Goal: Information Seeking & Learning: Compare options

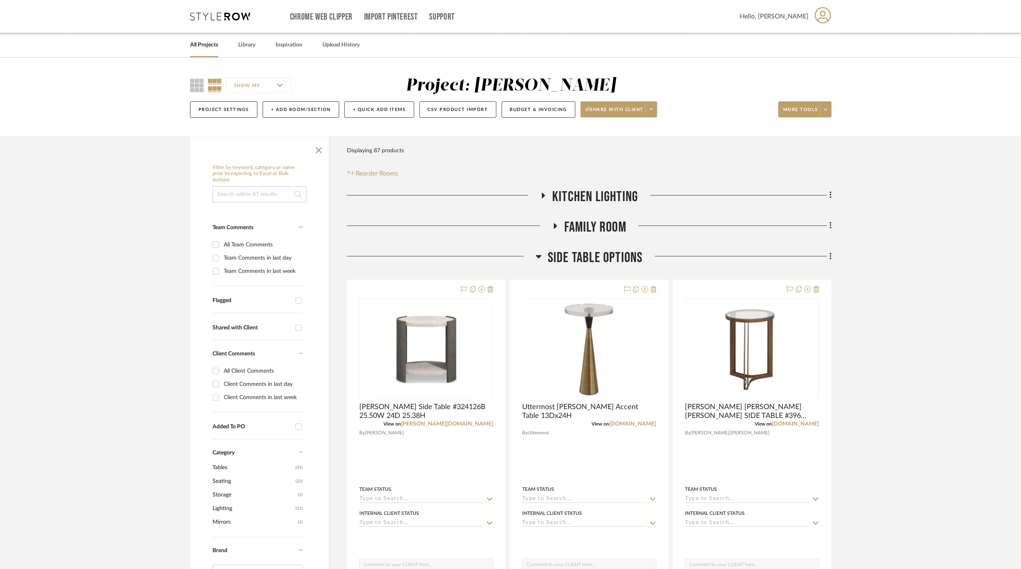
click at [208, 44] on link "All Projects" at bounding box center [204, 45] width 28 height 11
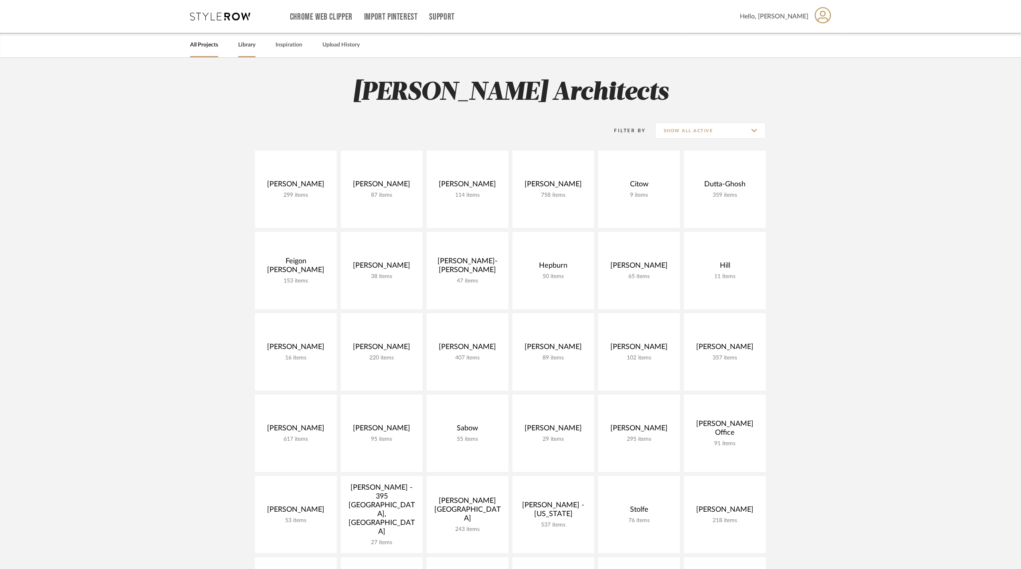
click at [248, 45] on link "Library" at bounding box center [246, 45] width 17 height 11
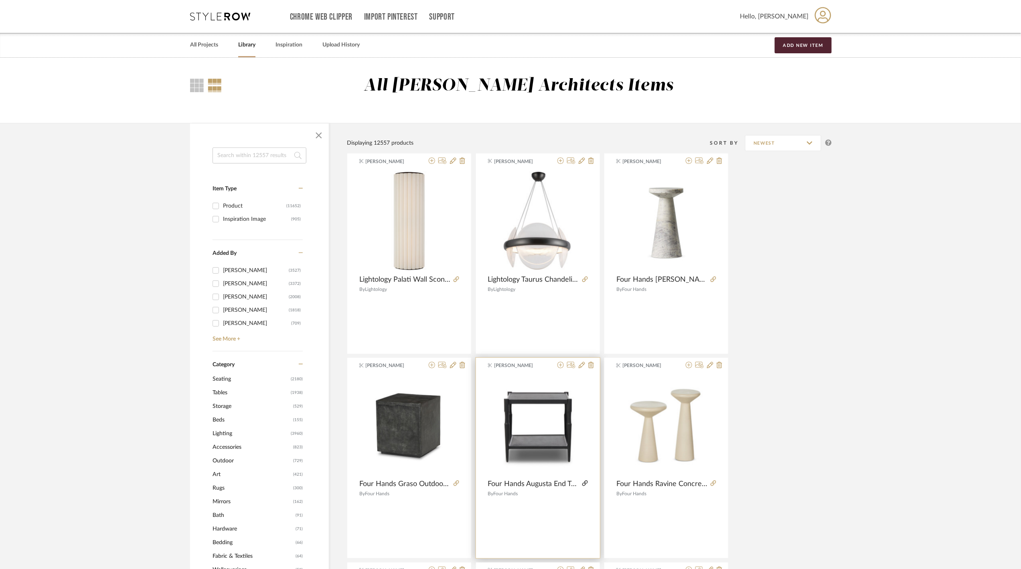
click at [583, 485] on icon at bounding box center [585, 484] width 6 height 6
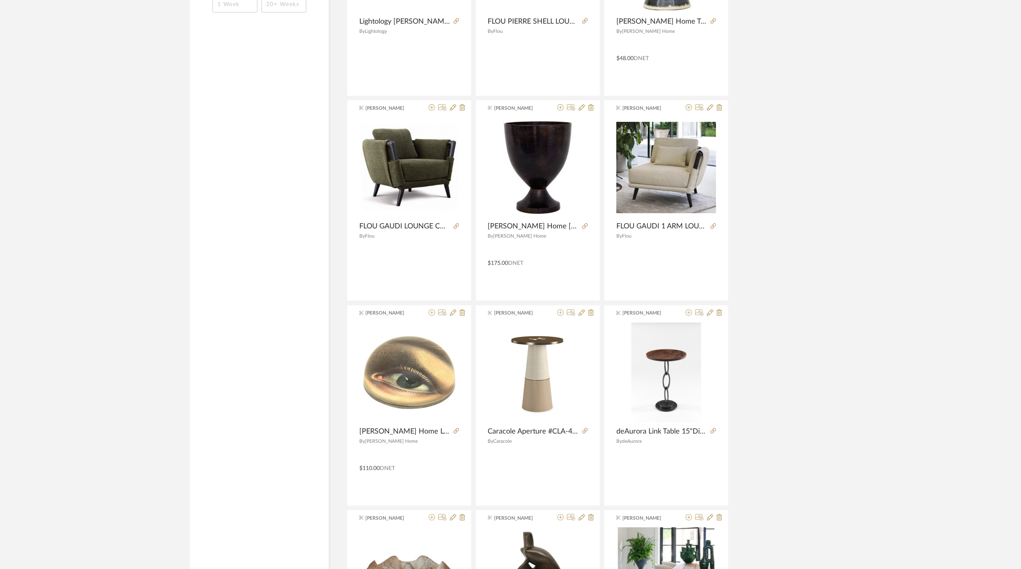
scroll to position [1390, 0]
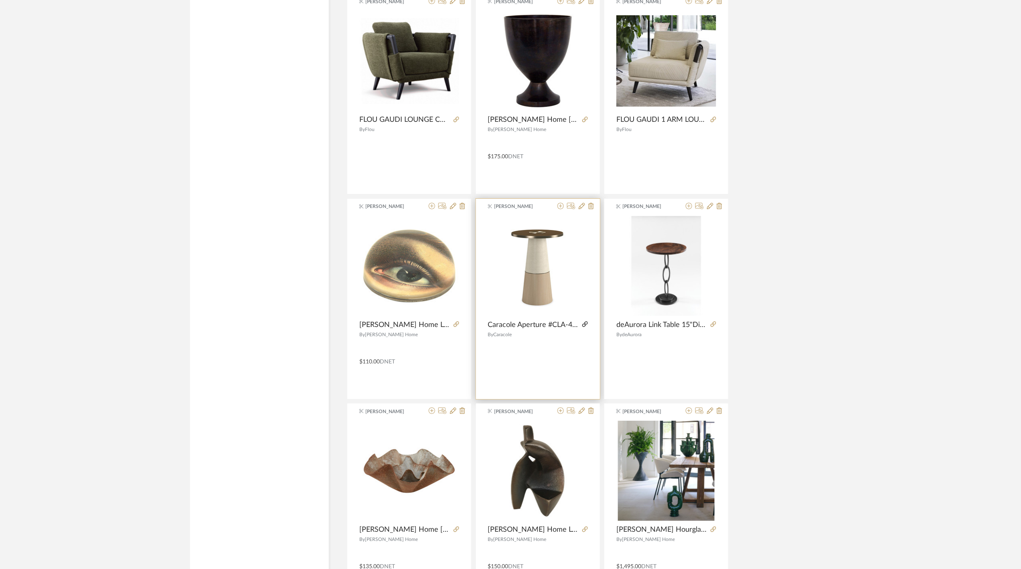
click at [583, 326] on icon at bounding box center [585, 325] width 6 height 6
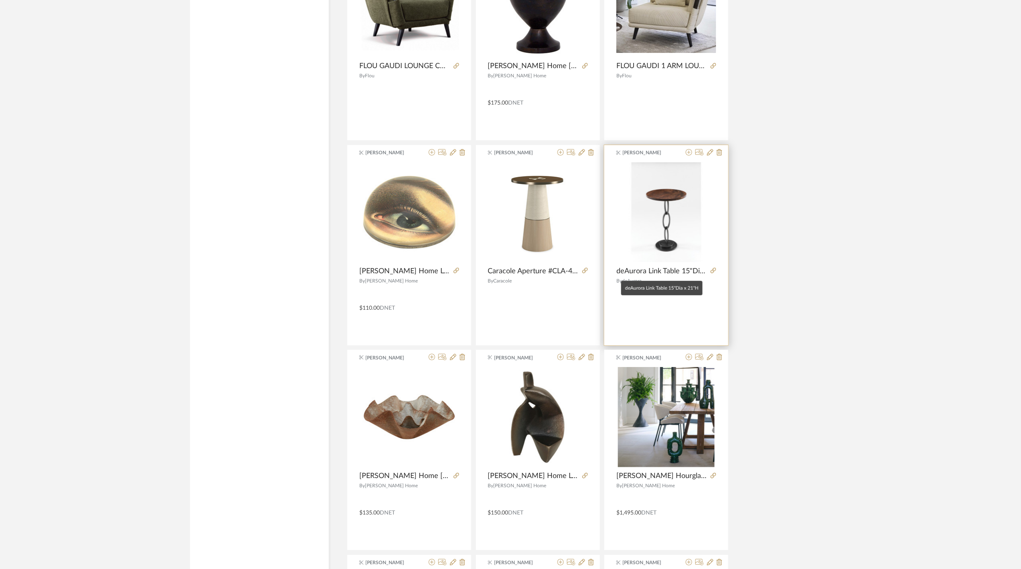
click at [665, 276] on span "deAurora Link Table 15"Dia x 21"H" at bounding box center [661, 271] width 91 height 9
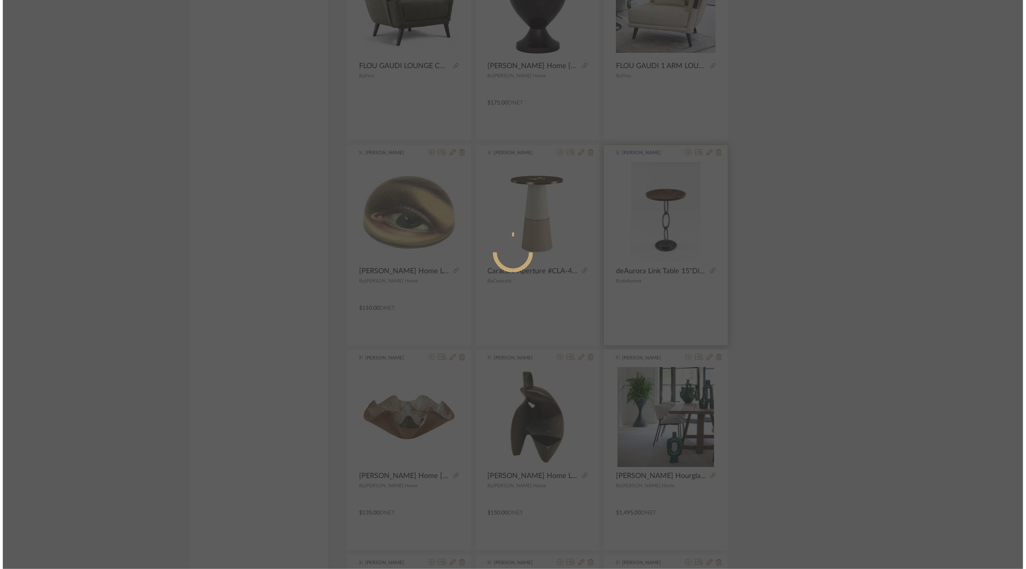
scroll to position [0, 0]
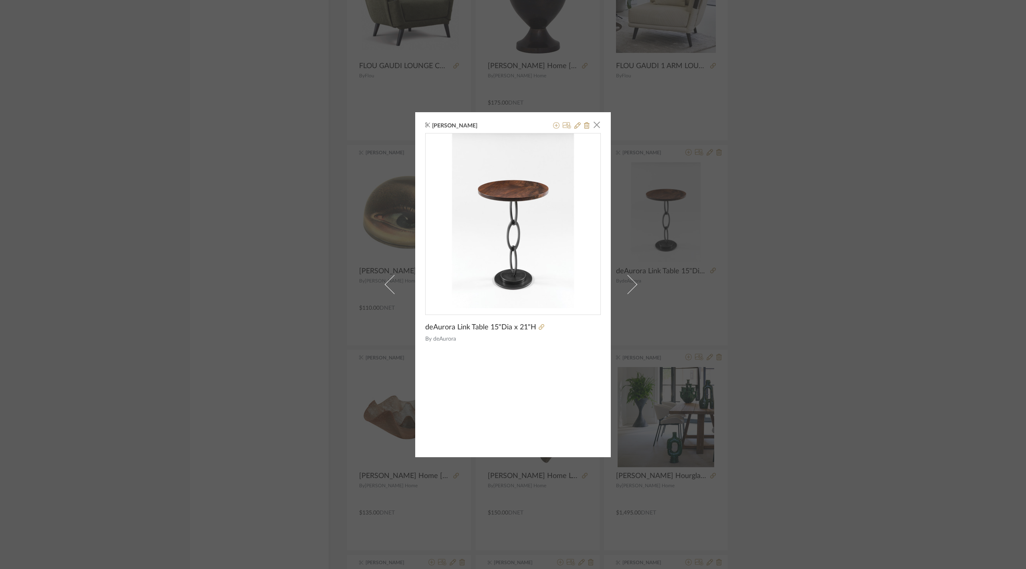
click at [509, 324] on span "deAurora Link Table 15"Dia x 21"H" at bounding box center [480, 327] width 111 height 9
click at [508, 330] on span "deAurora Link Table 15"Dia x 21"H" at bounding box center [480, 327] width 111 height 9
click at [431, 327] on span "deAurora Link Table 15"Dia x 21"H" at bounding box center [480, 327] width 111 height 9
drag, startPoint x: 424, startPoint y: 328, endPoint x: 531, endPoint y: 320, distance: 107.4
click at [531, 320] on div "deAurora Link Table 15"Dia x 21"H By deAurora" at bounding box center [513, 243] width 176 height 221
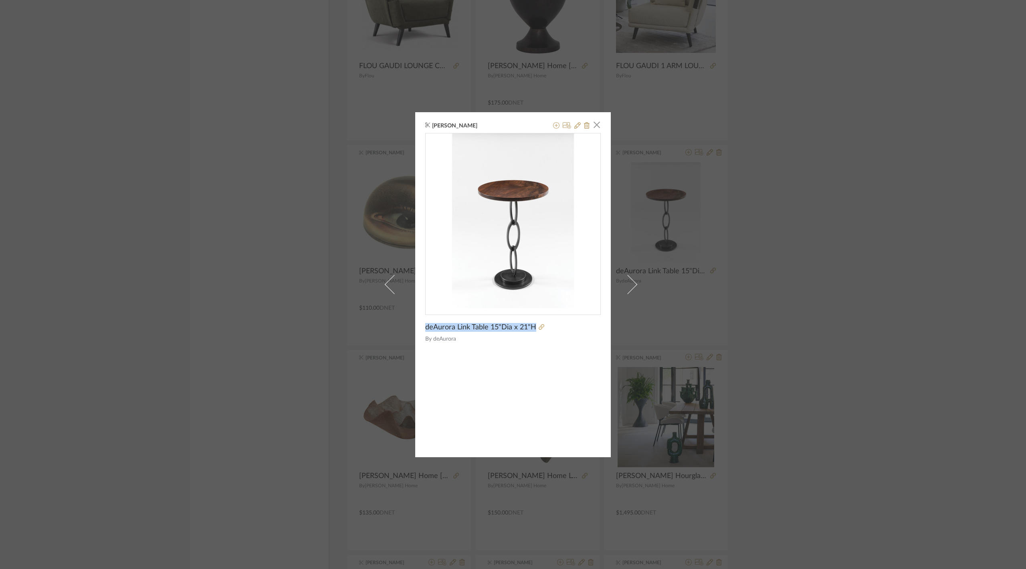
copy span "deAurora Link Table 15"Dia x 21"H"
drag, startPoint x: 124, startPoint y: 281, endPoint x: 204, endPoint y: 314, distance: 86.1
click at [124, 281] on div "[PERSON_NAME] × deAurora Link Table 15"Dia x 21"H By deAurora" at bounding box center [513, 284] width 1026 height 569
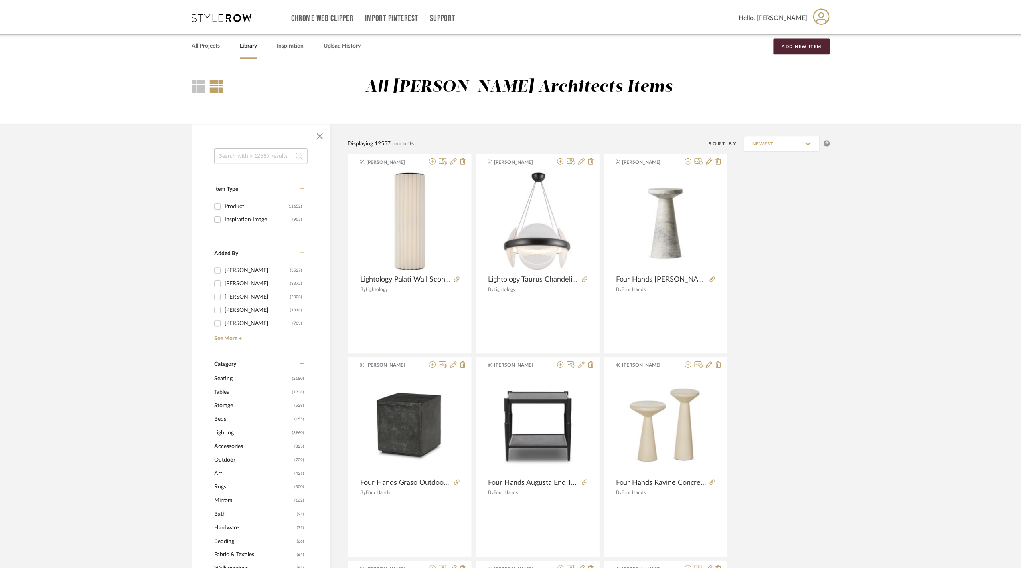
scroll to position [1443, 0]
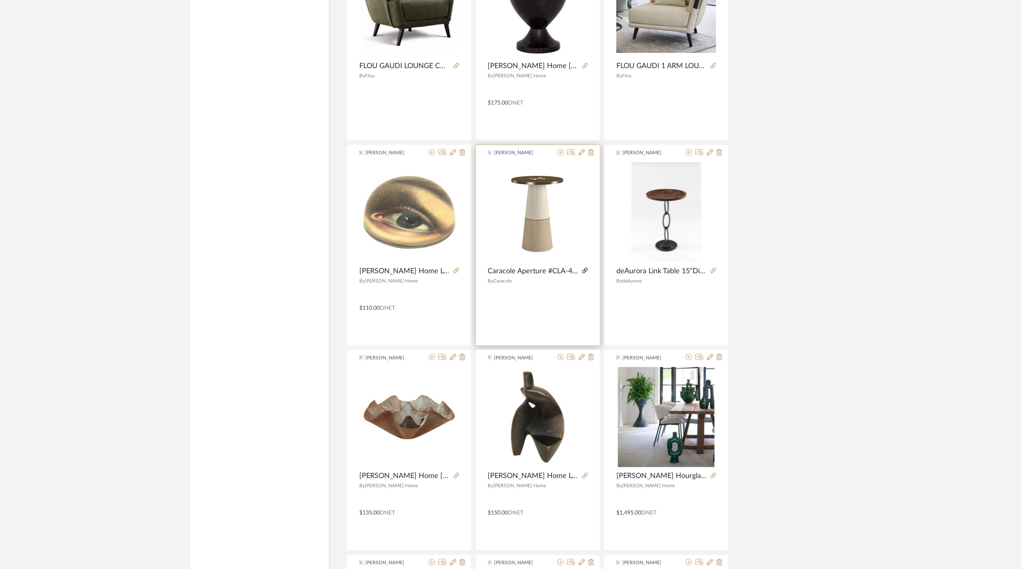
click at [583, 272] on icon at bounding box center [585, 271] width 6 height 6
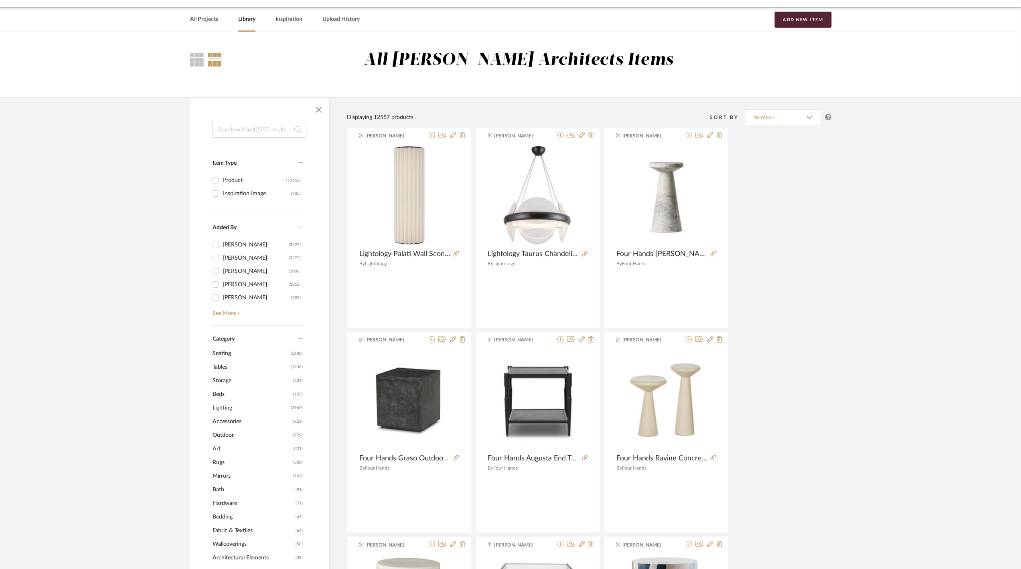
scroll to position [6, 0]
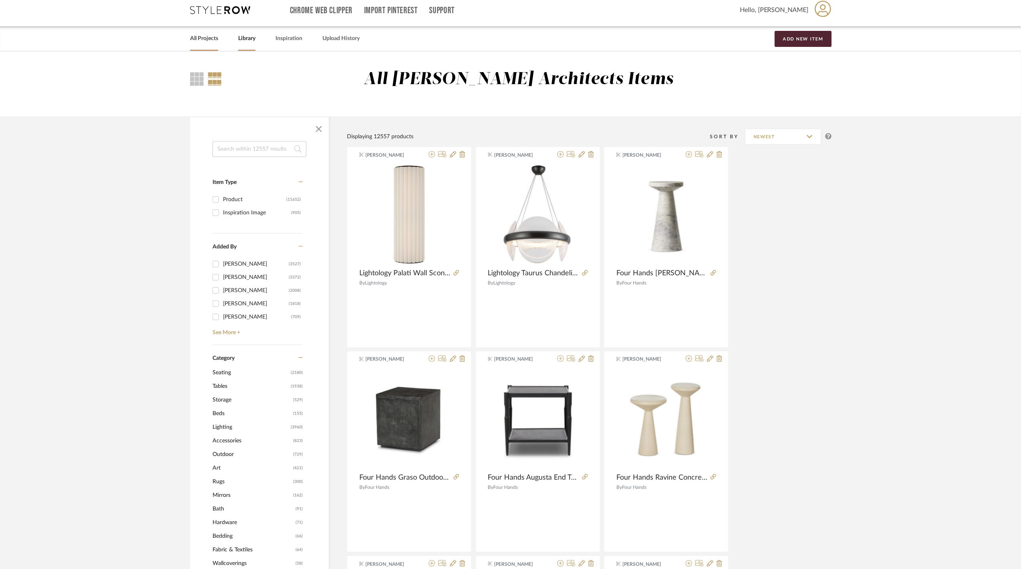
click at [205, 37] on link "All Projects" at bounding box center [204, 38] width 28 height 11
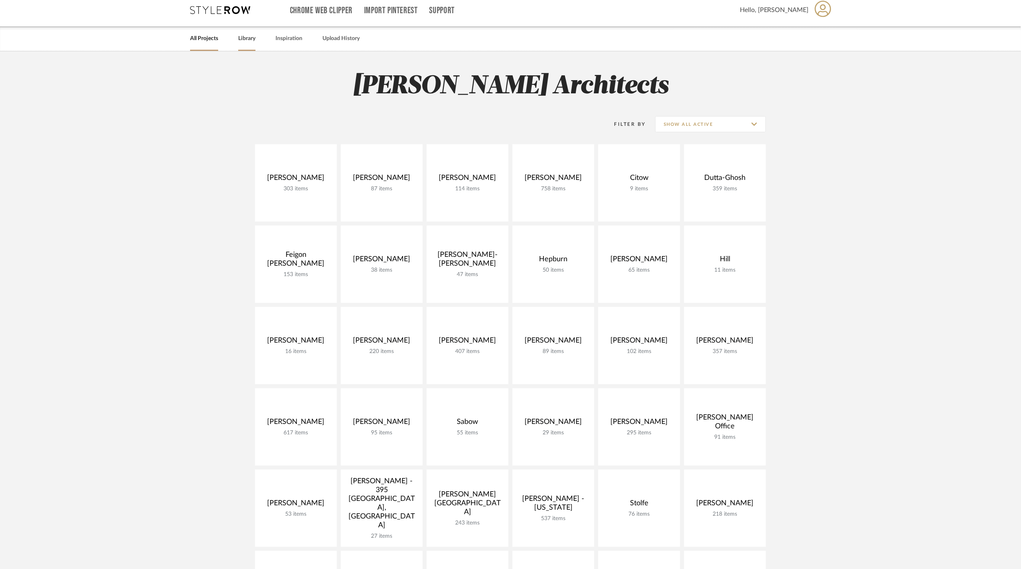
click at [244, 42] on link "Library" at bounding box center [246, 38] width 17 height 11
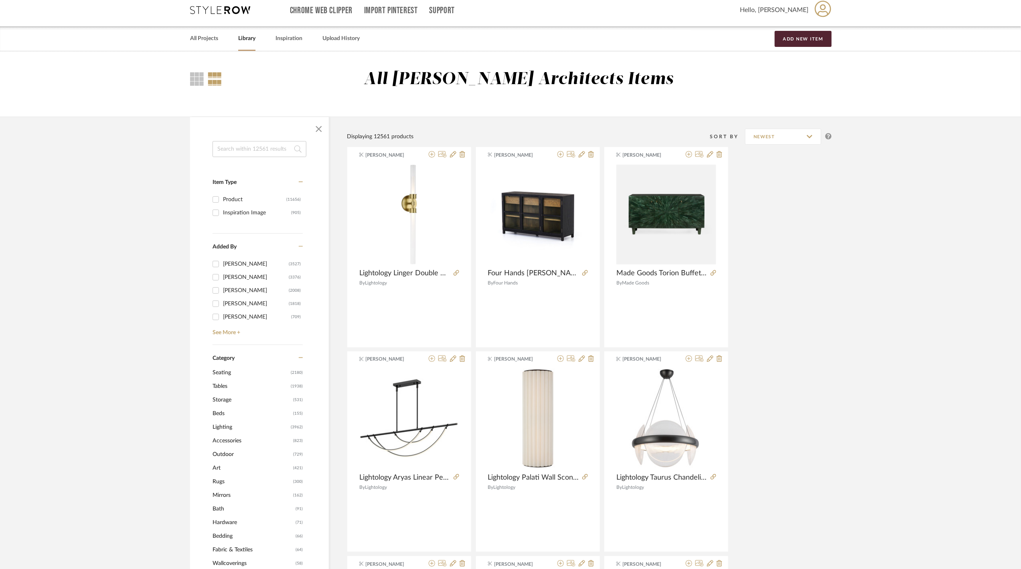
click at [225, 385] on span "Tables" at bounding box center [251, 387] width 76 height 14
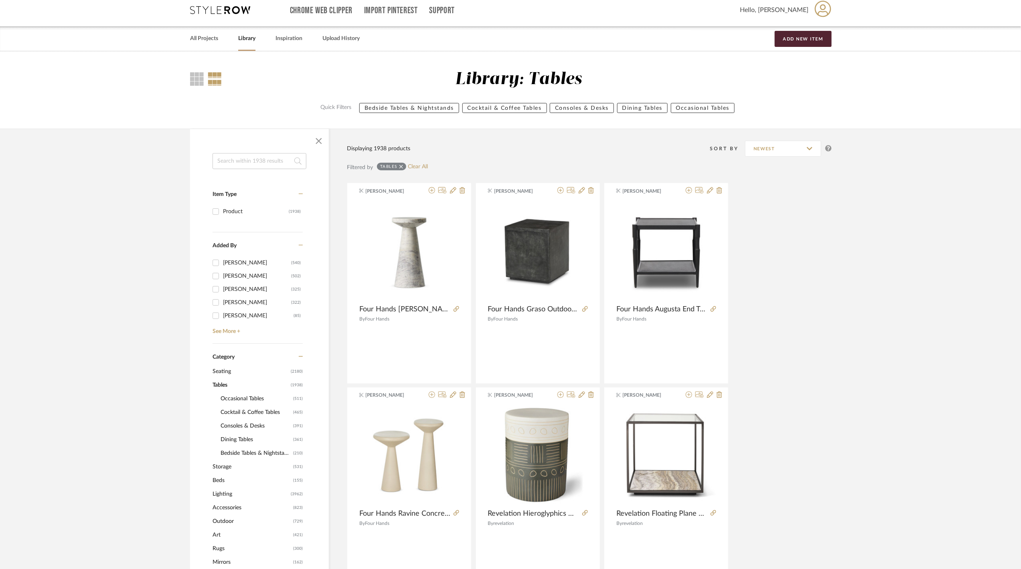
click at [246, 398] on span "Occasional Tables" at bounding box center [256, 399] width 71 height 14
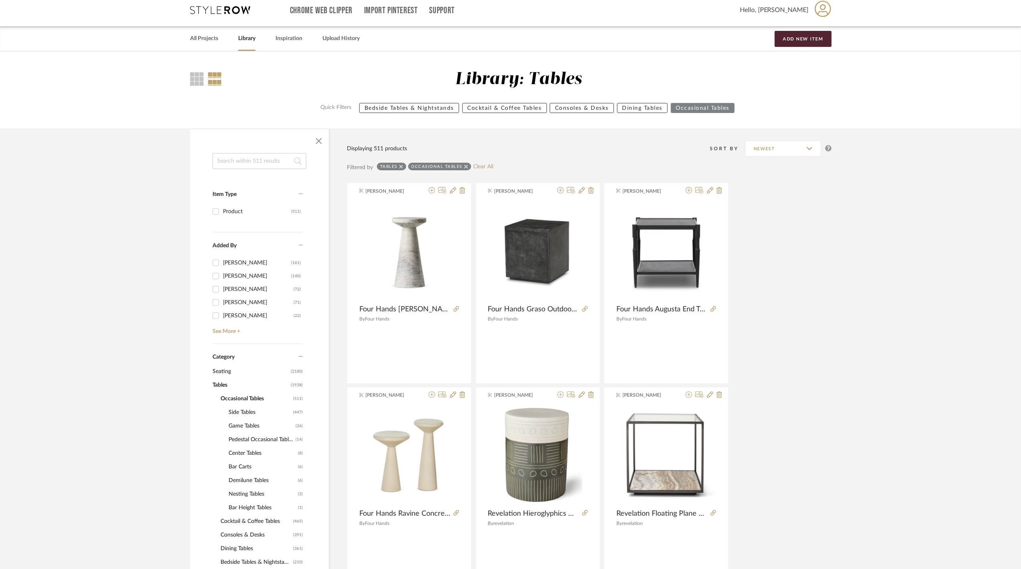
click at [253, 412] on span "Side Tables" at bounding box center [260, 413] width 63 height 14
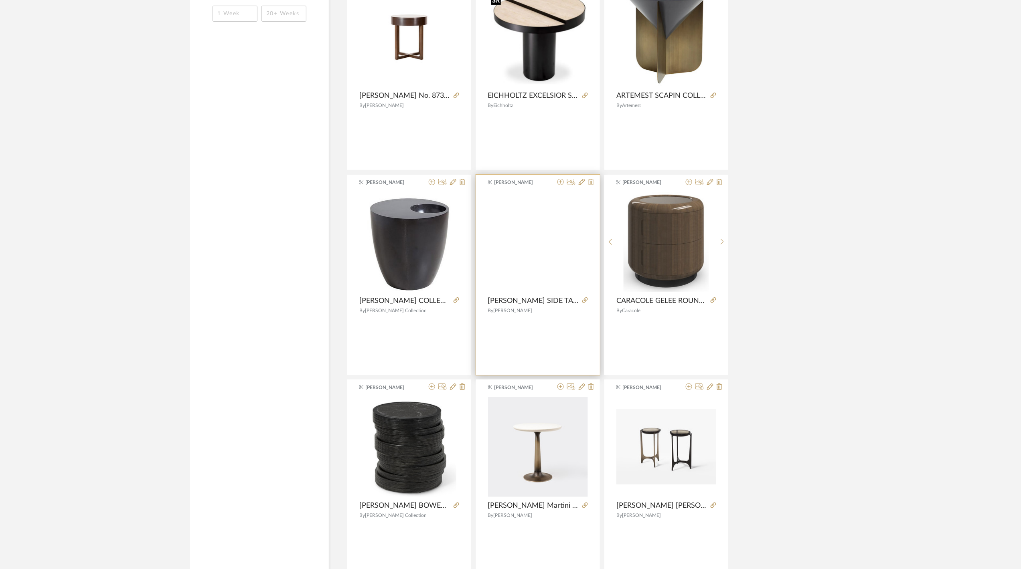
scroll to position [1557, 0]
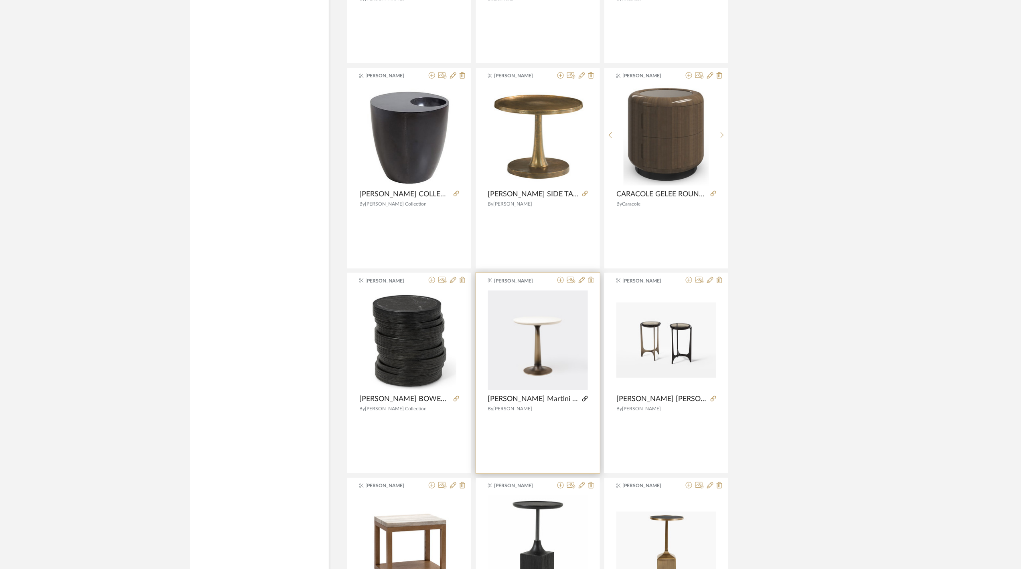
click at [583, 399] on icon at bounding box center [585, 399] width 6 height 6
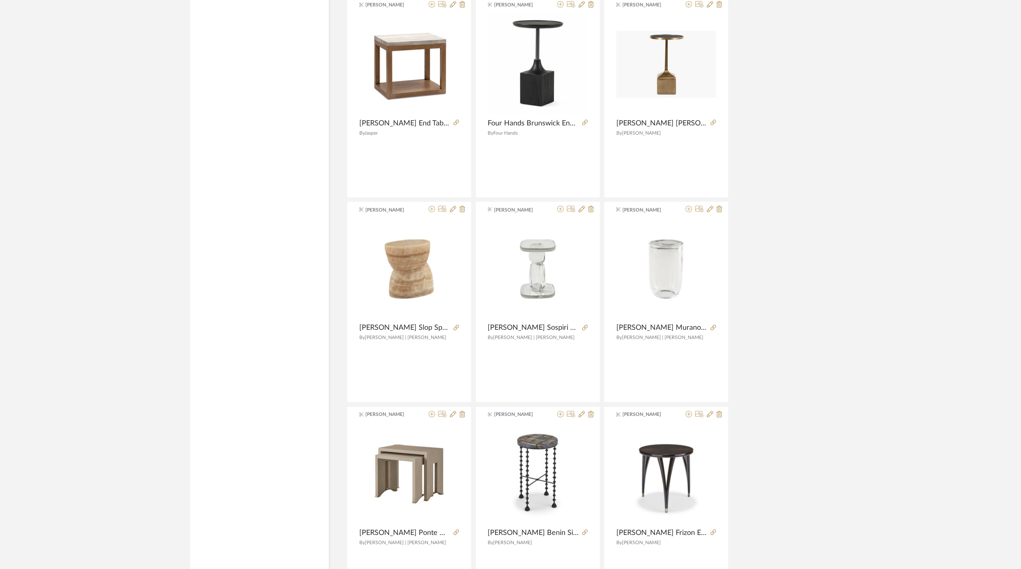
scroll to position [2164, 0]
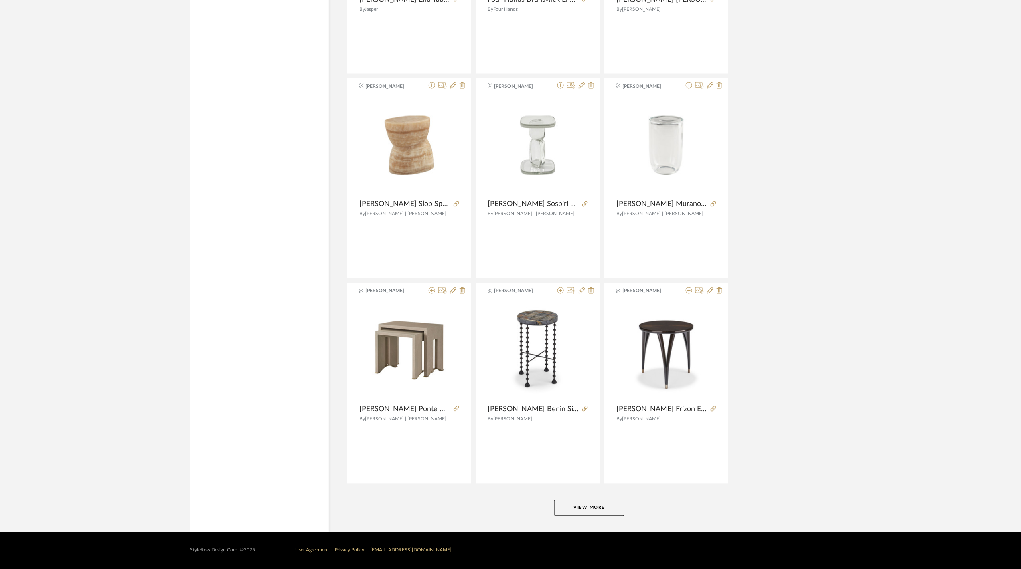
click at [587, 509] on button "View More" at bounding box center [589, 508] width 70 height 16
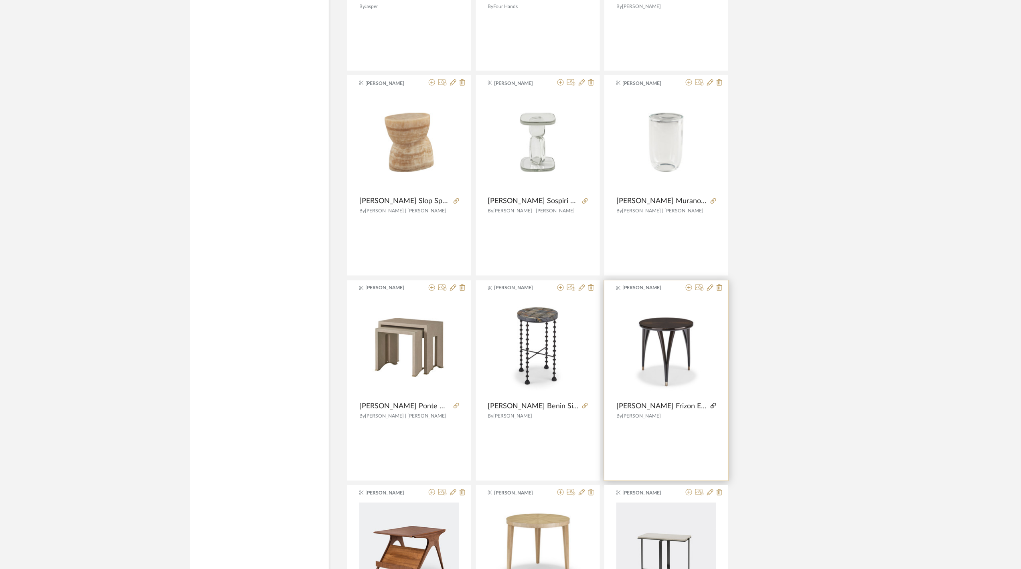
click at [714, 407] on icon at bounding box center [714, 406] width 6 height 6
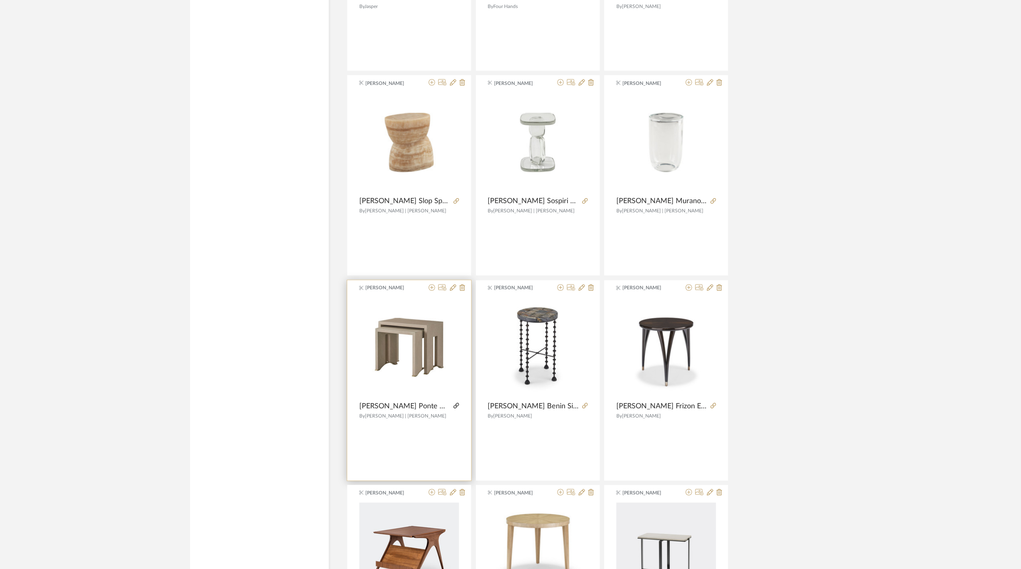
click at [457, 406] on icon at bounding box center [456, 406] width 6 height 6
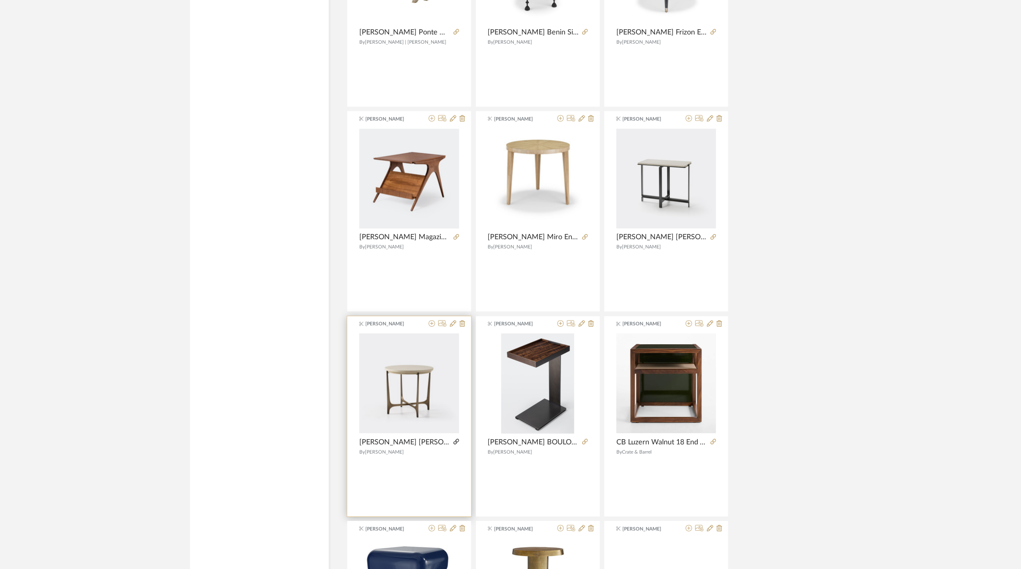
click at [459, 443] on icon at bounding box center [456, 442] width 6 height 6
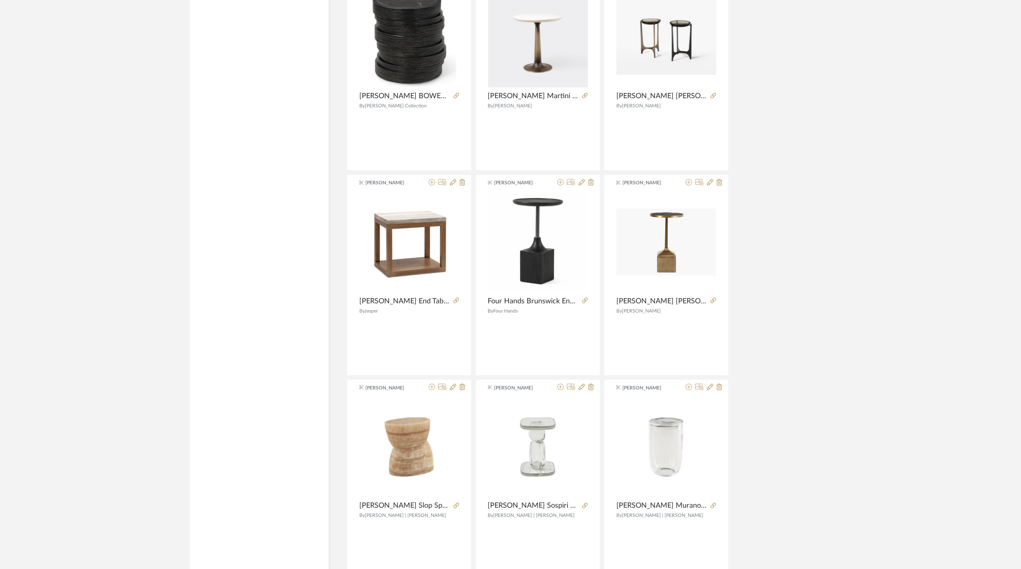
scroll to position [1967, 0]
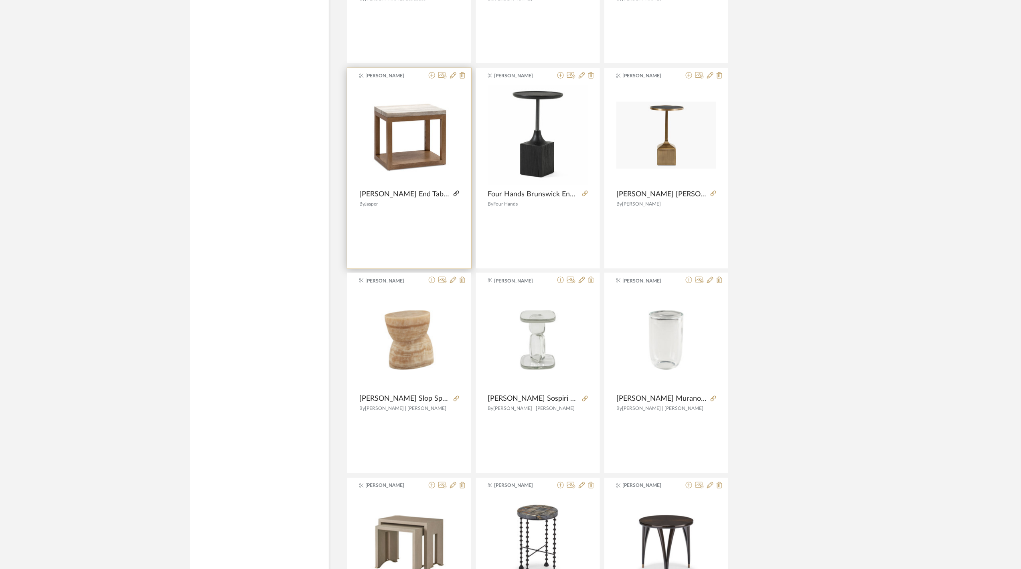
click at [456, 194] on icon at bounding box center [456, 194] width 6 height 6
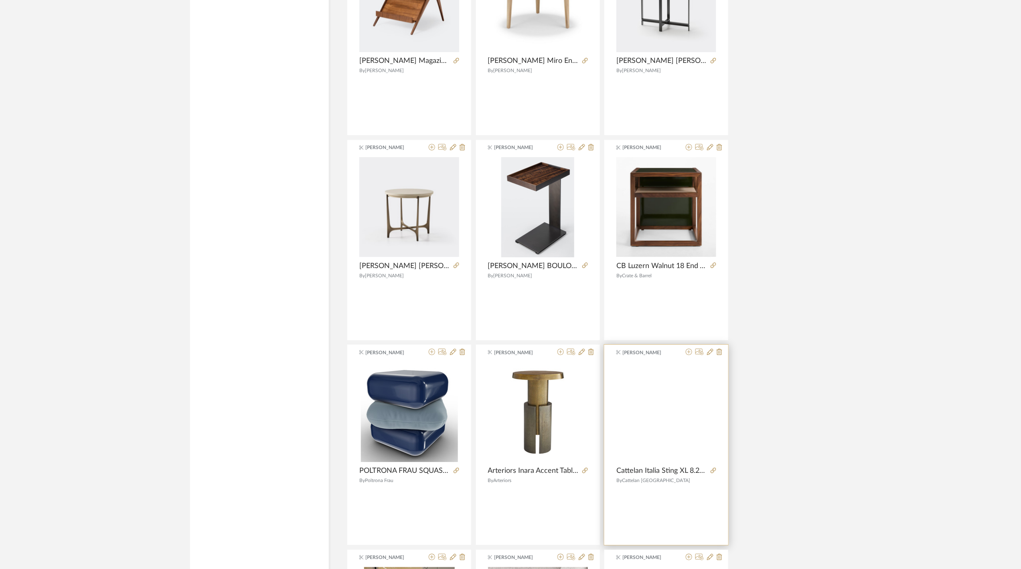
scroll to position [3089, 0]
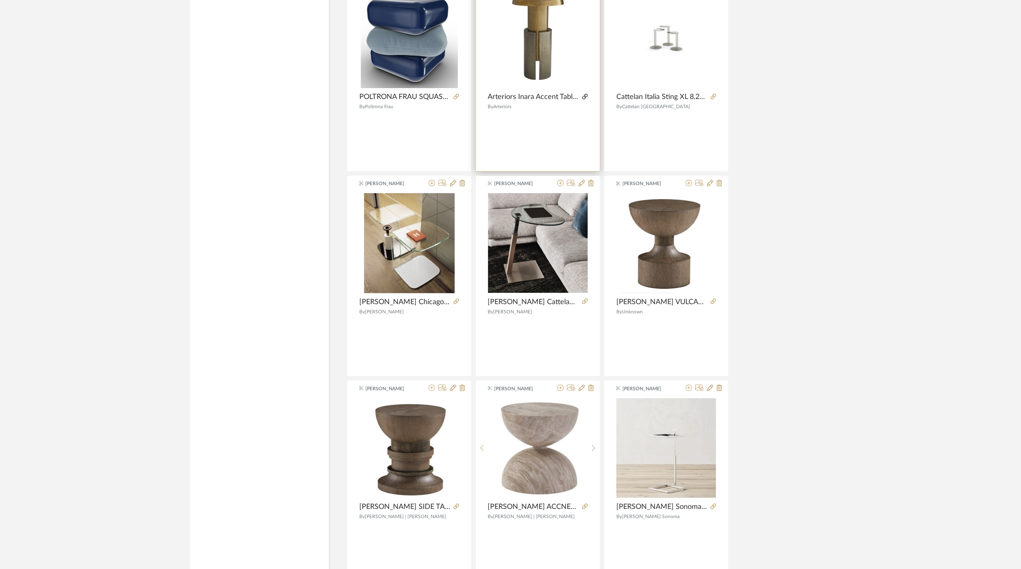
click at [586, 99] on icon at bounding box center [585, 97] width 6 height 6
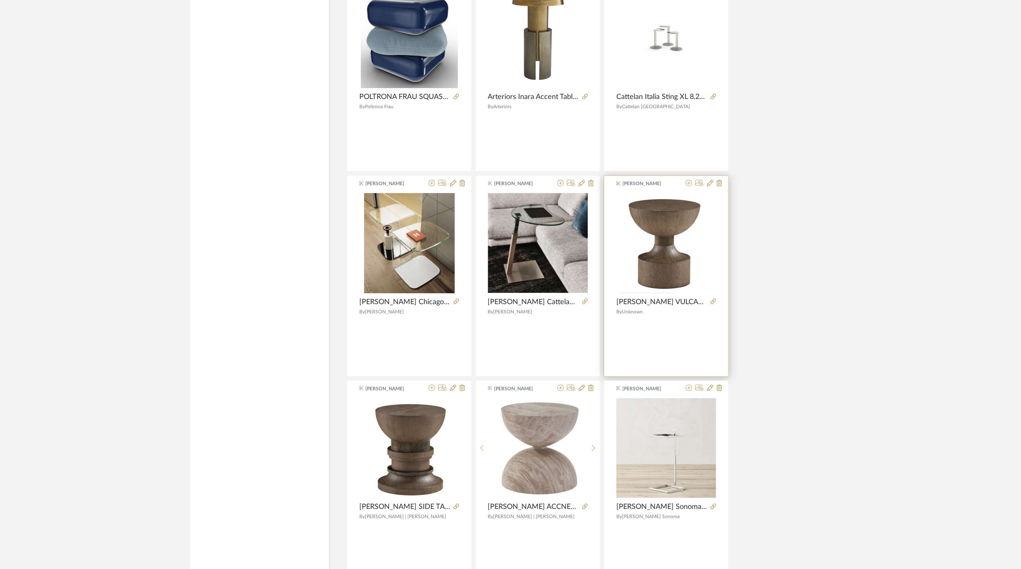
scroll to position [3250, 0]
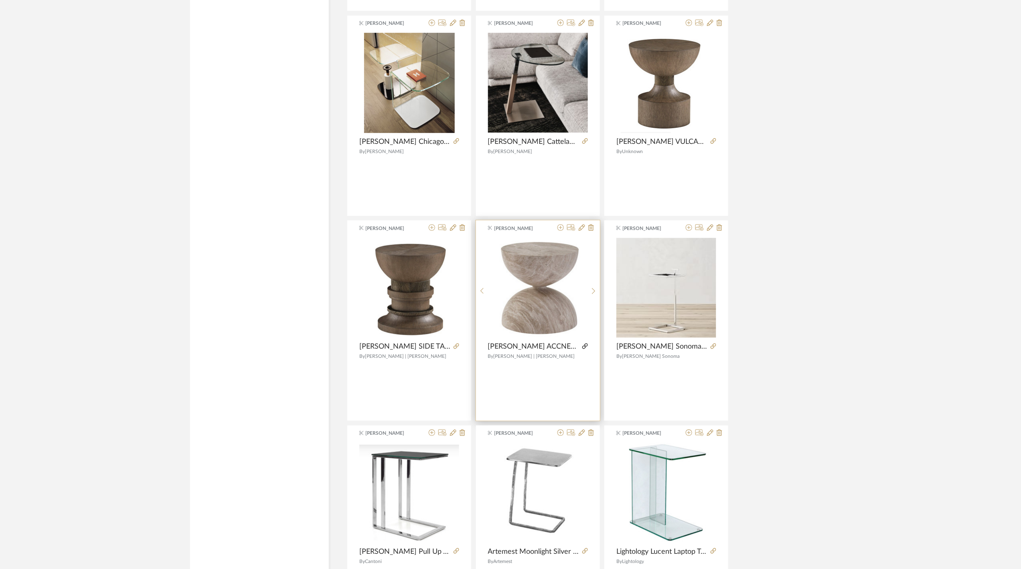
click at [584, 349] on icon at bounding box center [585, 347] width 6 height 6
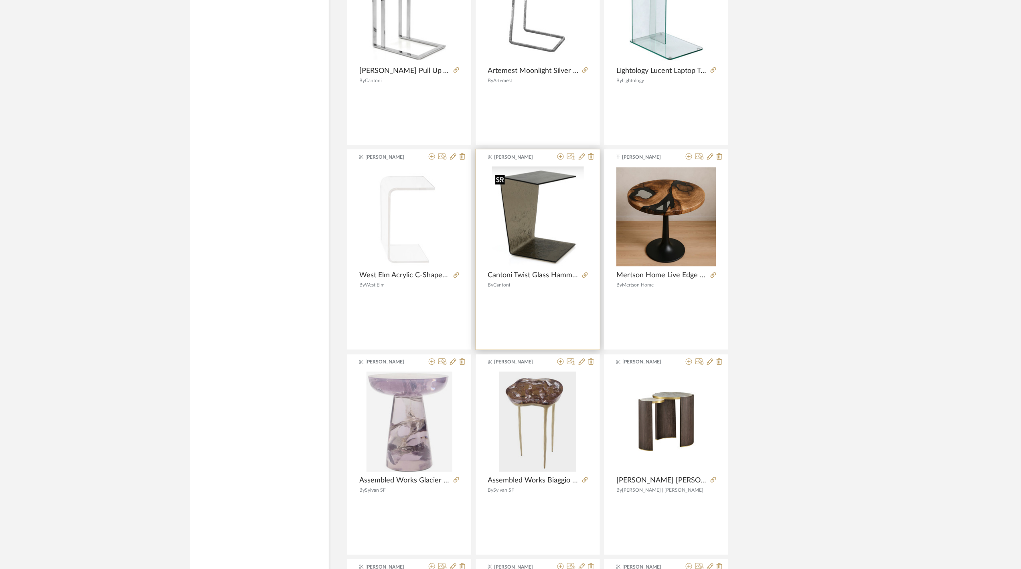
scroll to position [3838, 0]
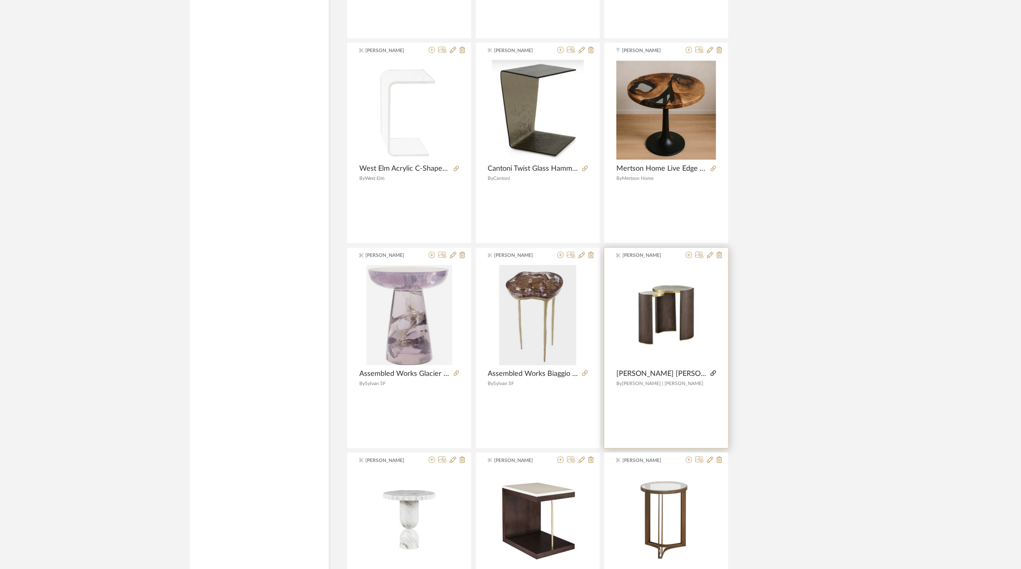
click at [714, 376] on icon at bounding box center [714, 373] width 6 height 6
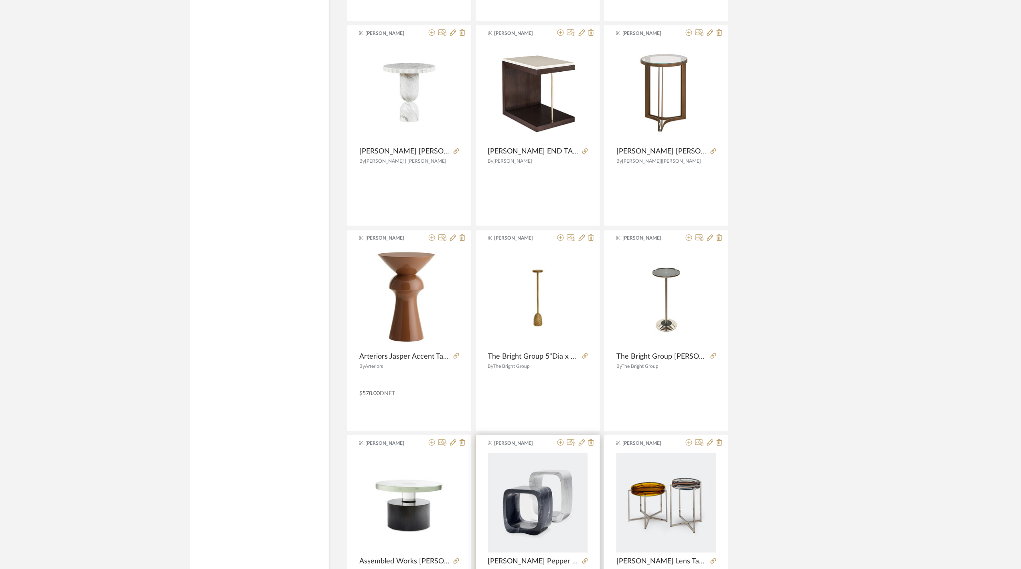
scroll to position [4629, 0]
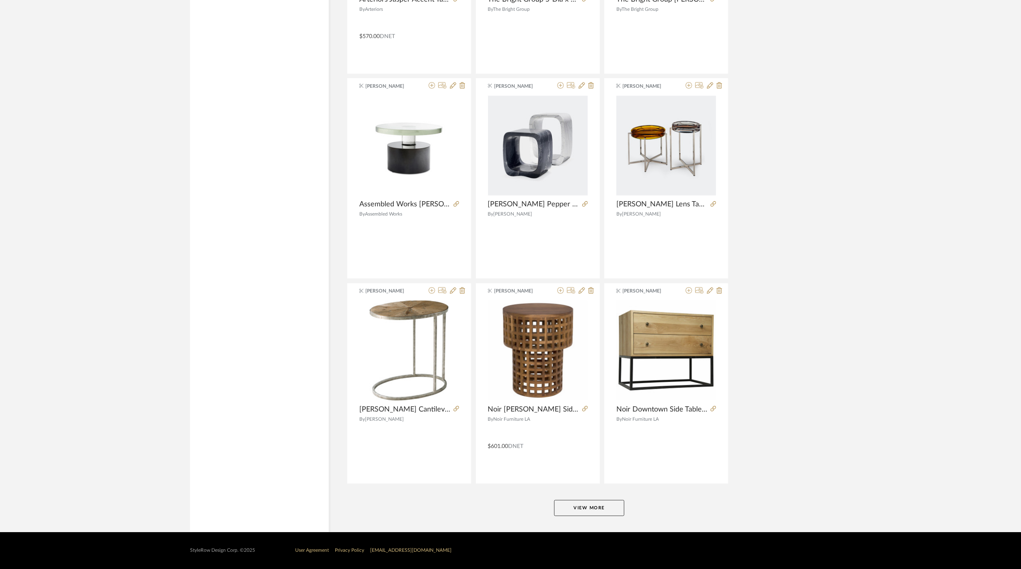
click at [591, 502] on button "View More" at bounding box center [589, 508] width 70 height 16
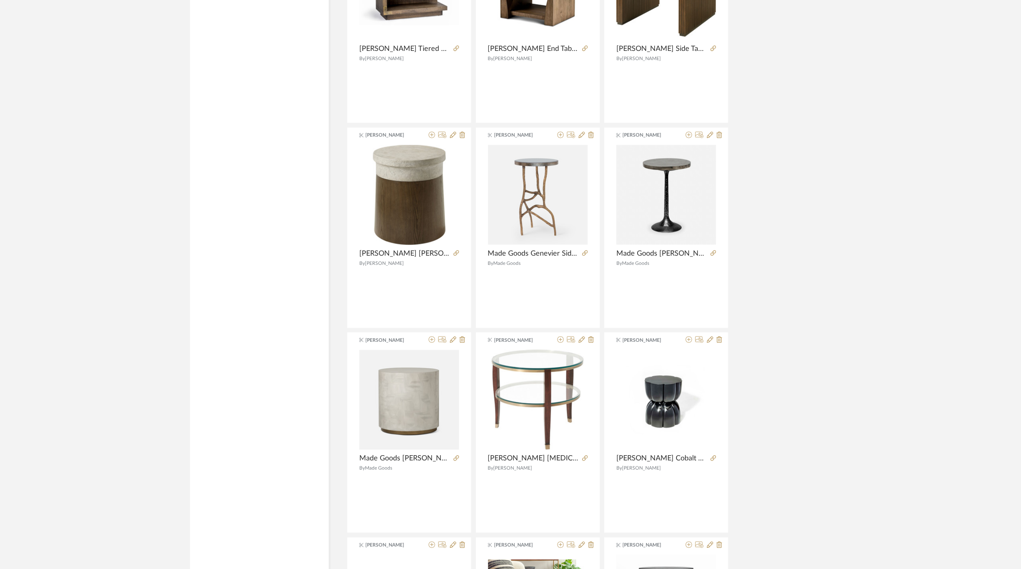
scroll to position [6936, 0]
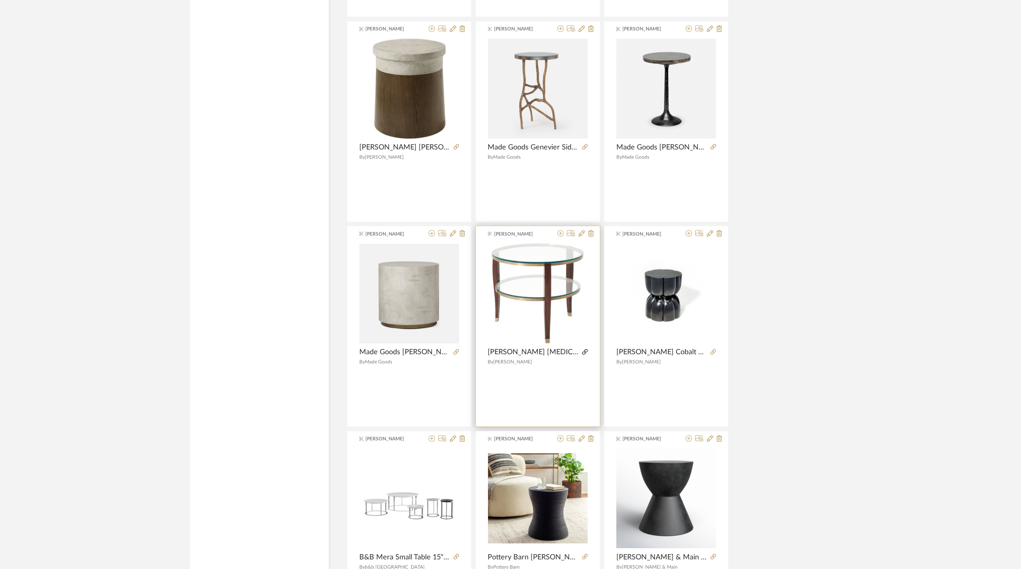
click at [582, 355] on icon at bounding box center [585, 352] width 6 height 6
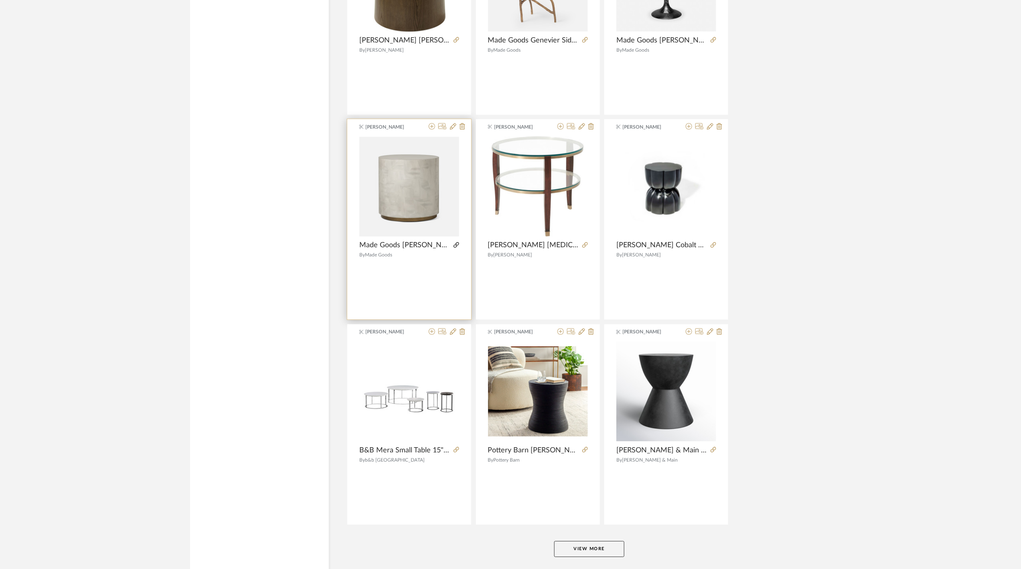
scroll to position [7093, 0]
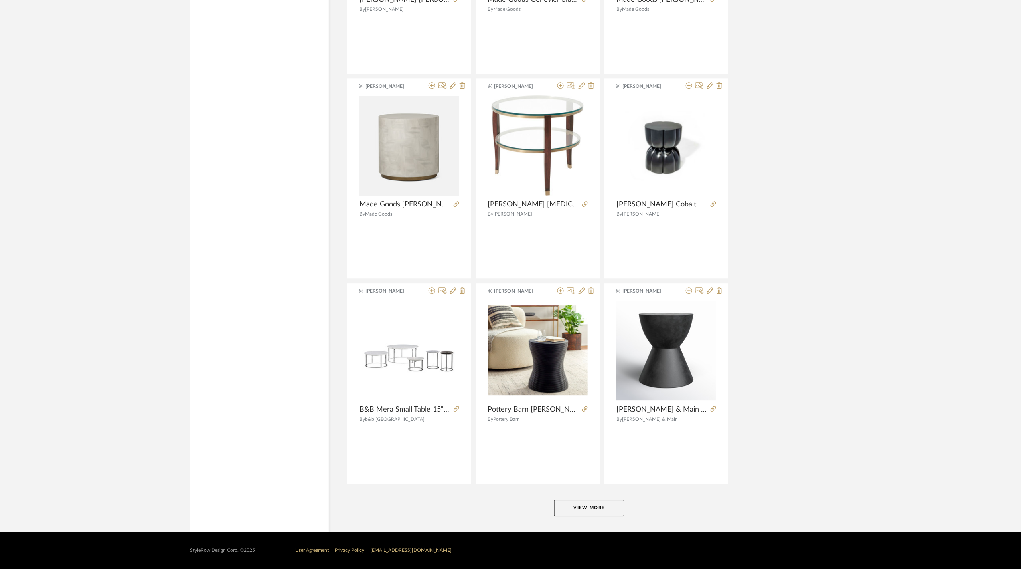
click at [578, 509] on button "View More" at bounding box center [589, 508] width 70 height 16
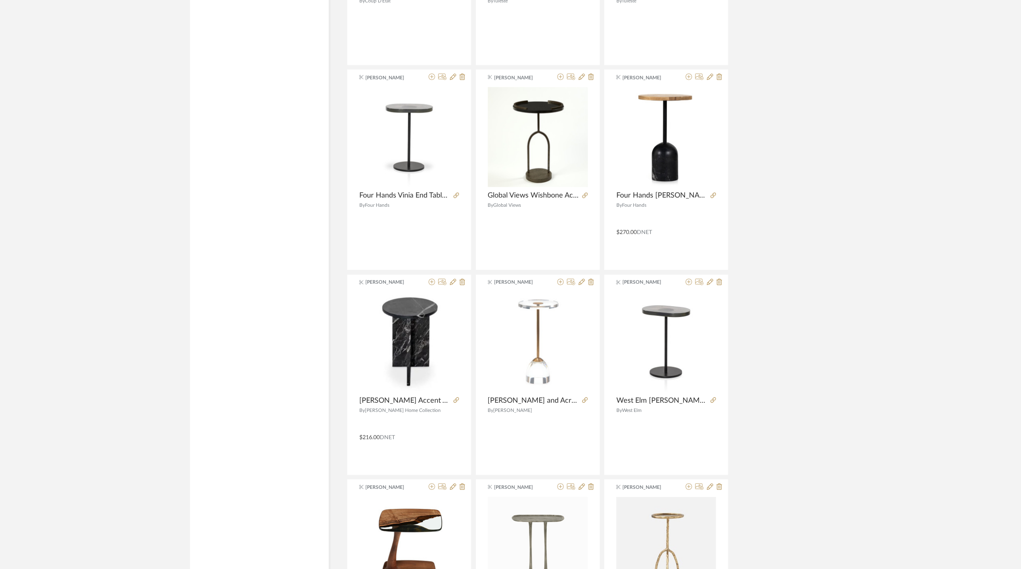
scroll to position [8590, 0]
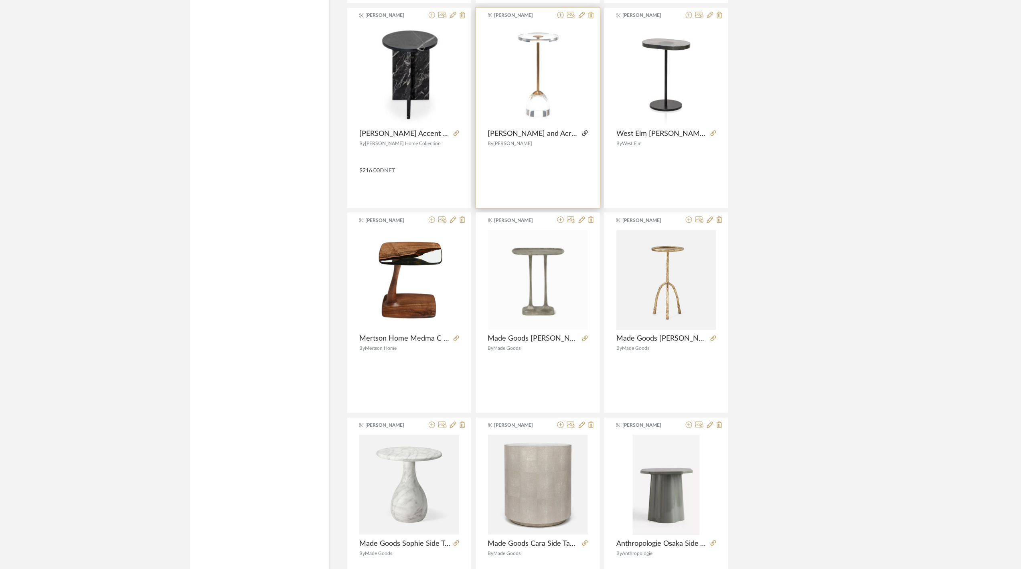
click at [585, 136] on icon at bounding box center [585, 133] width 6 height 6
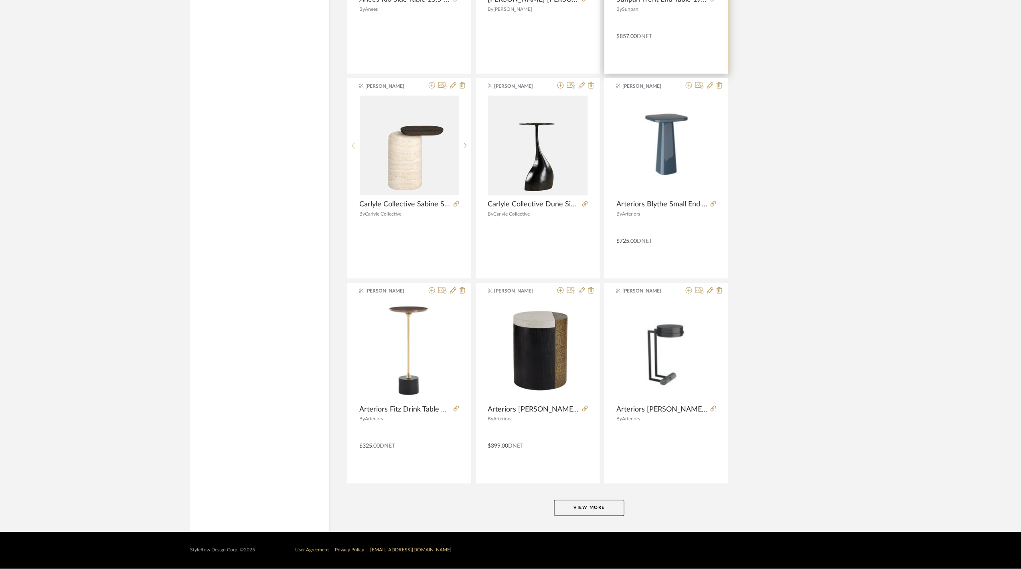
scroll to position [9558, 0]
click at [605, 509] on button "View More" at bounding box center [589, 508] width 70 height 16
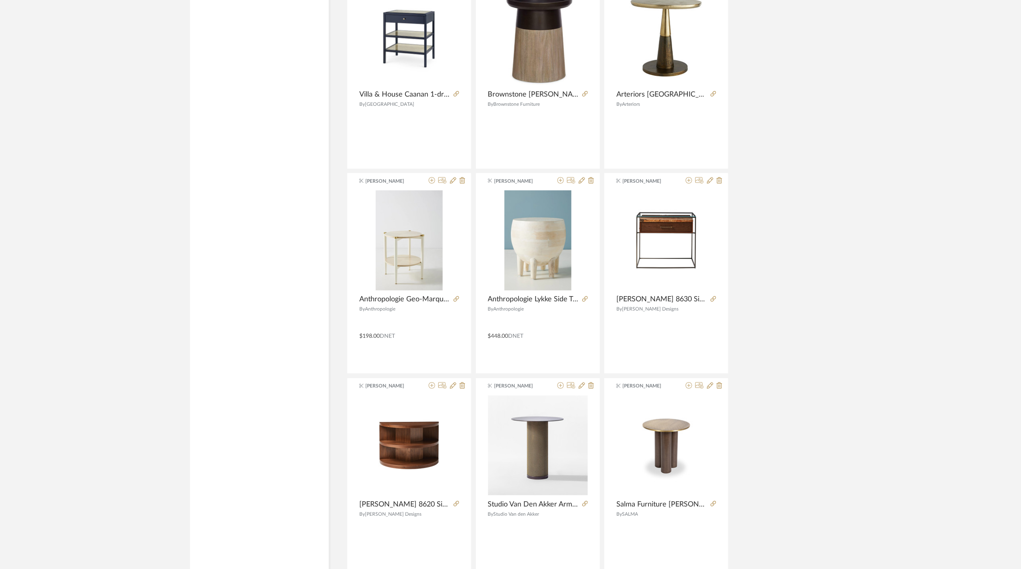
scroll to position [11055, 0]
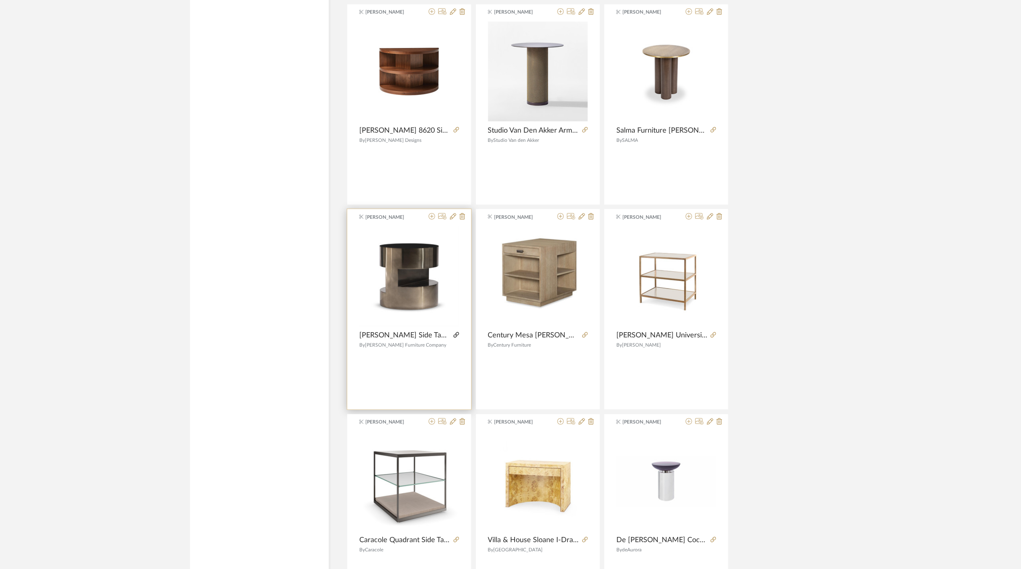
click at [454, 338] on icon at bounding box center [456, 335] width 6 height 6
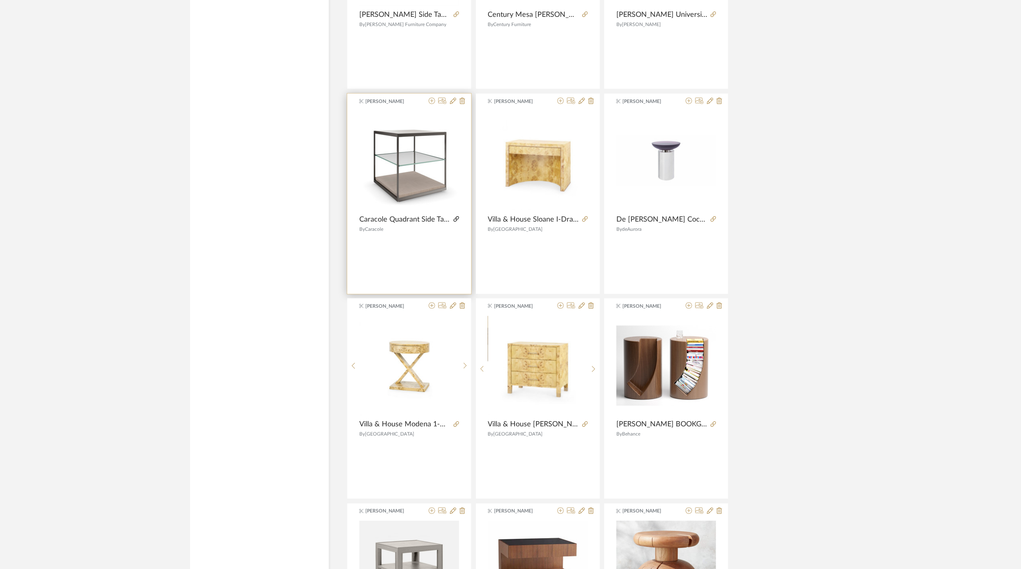
click at [454, 222] on icon at bounding box center [456, 220] width 6 height 6
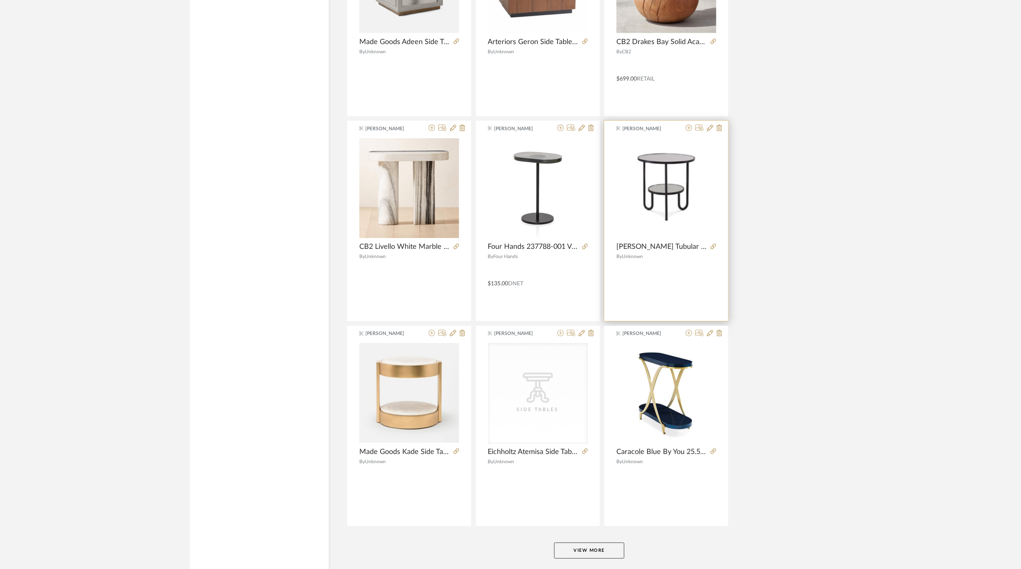
scroll to position [12022, 0]
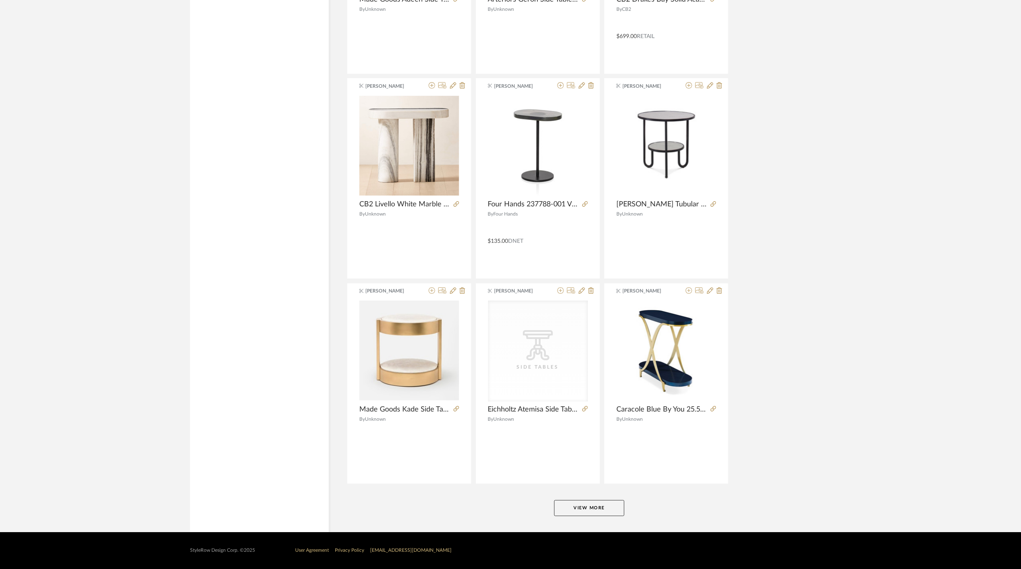
click at [600, 511] on button "View More" at bounding box center [589, 508] width 70 height 16
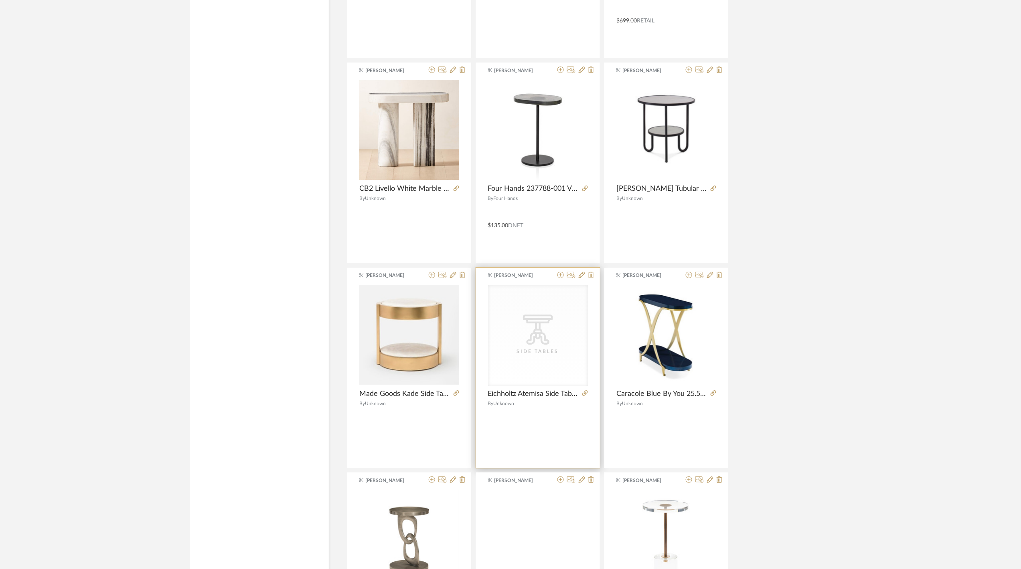
scroll to position [12236, 0]
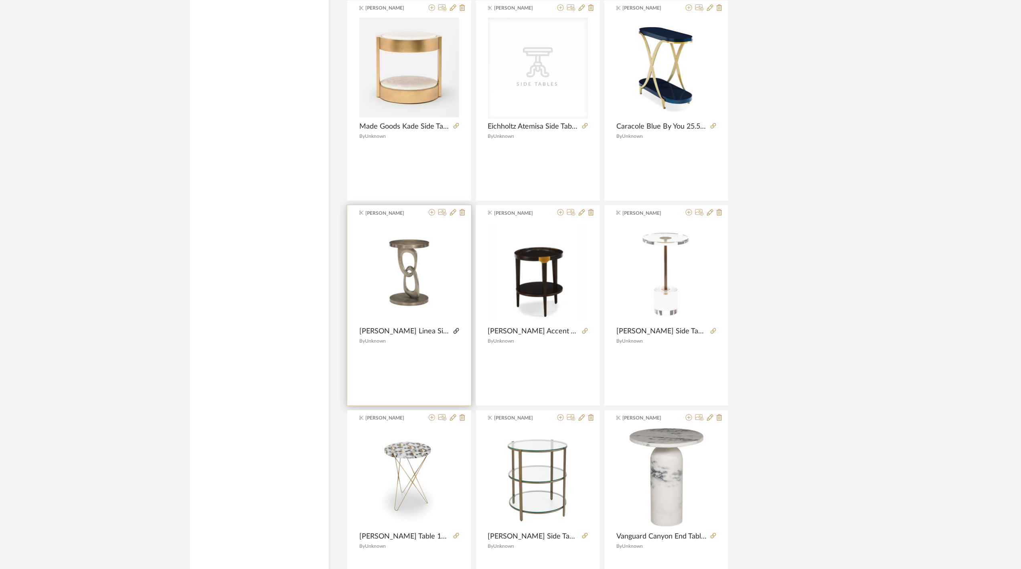
click at [456, 334] on icon at bounding box center [456, 331] width 6 height 6
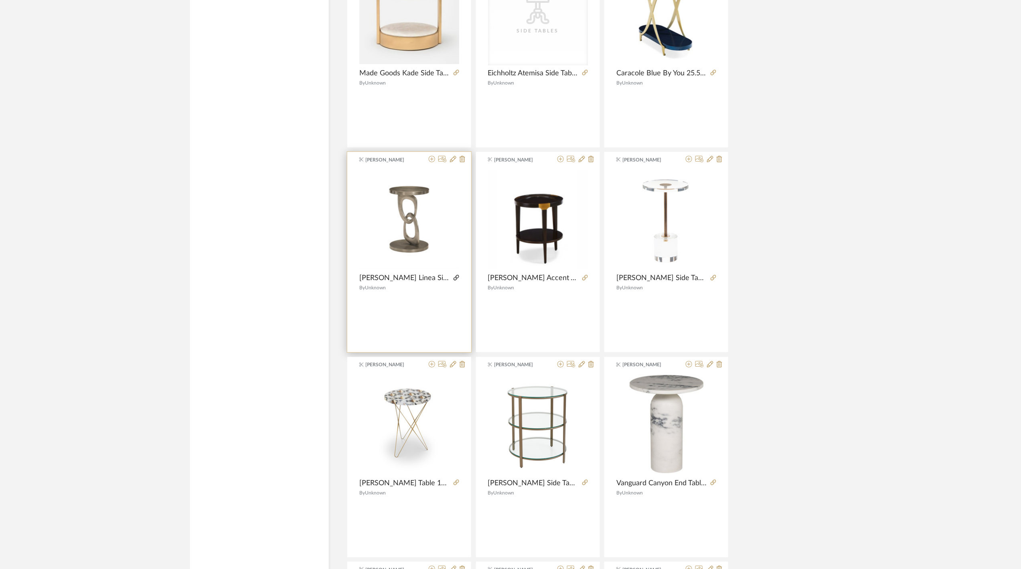
click at [458, 281] on icon at bounding box center [456, 278] width 6 height 6
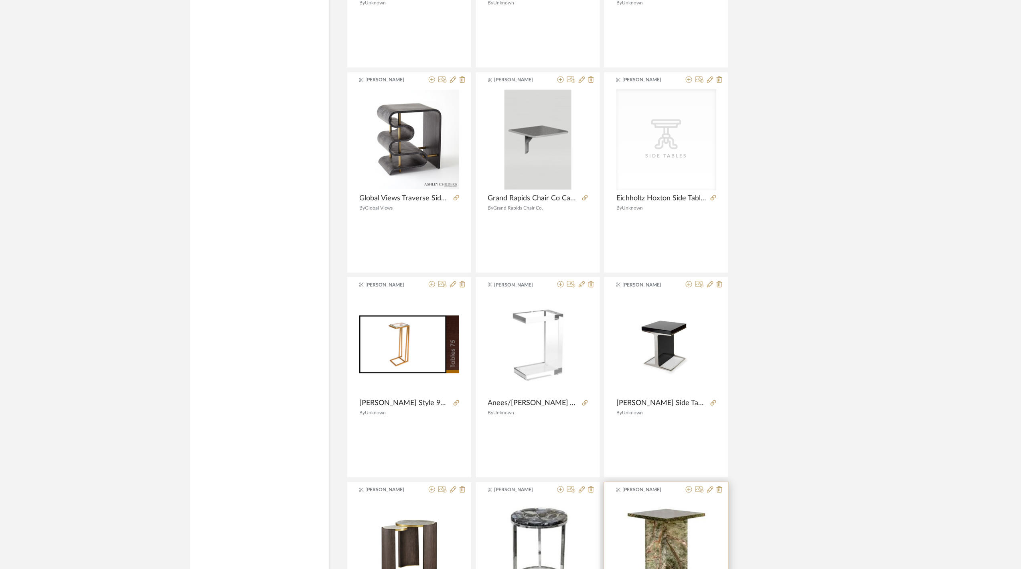
scroll to position [13305, 0]
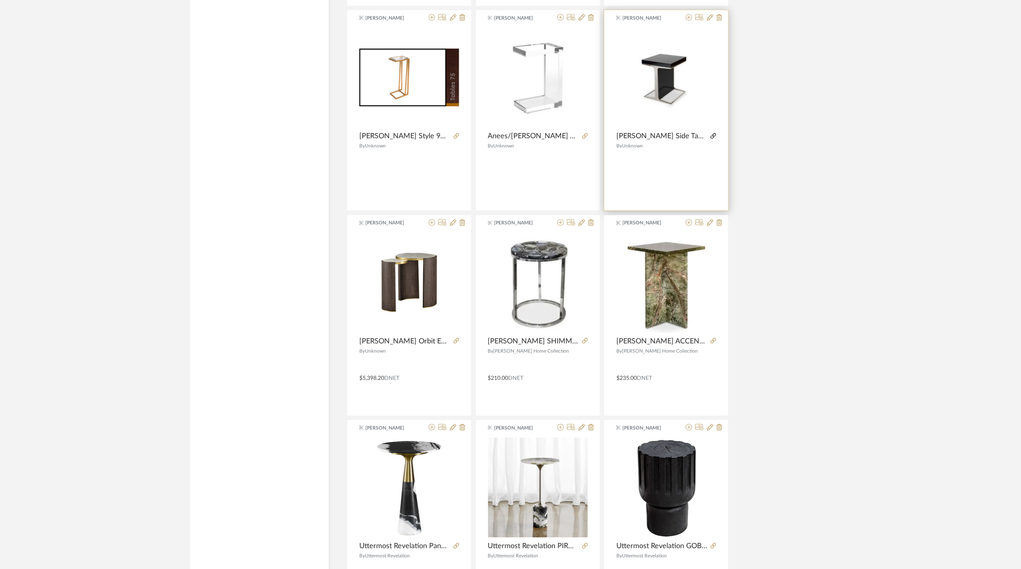
click at [715, 139] on icon at bounding box center [714, 136] width 6 height 6
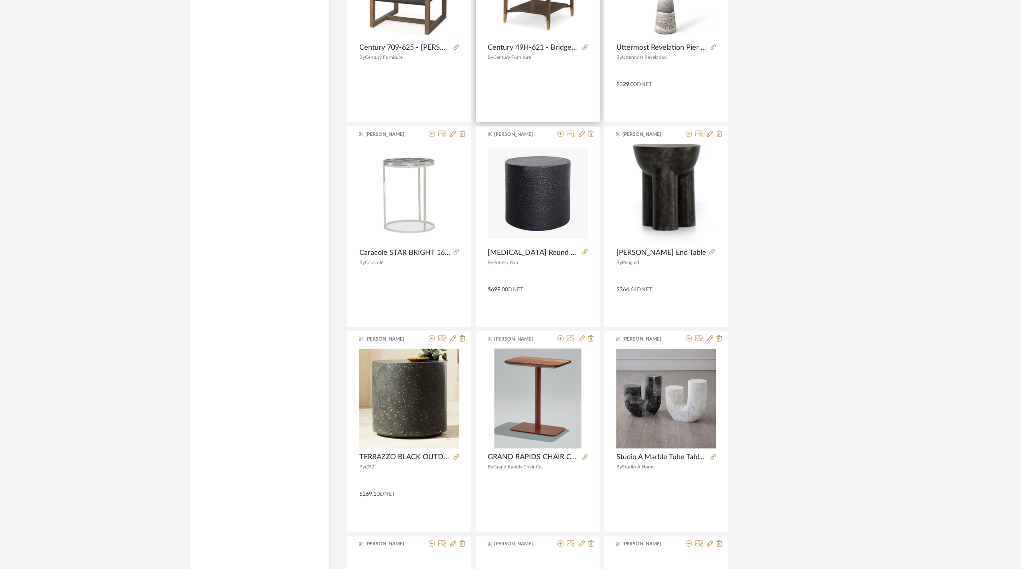
scroll to position [14486, 0]
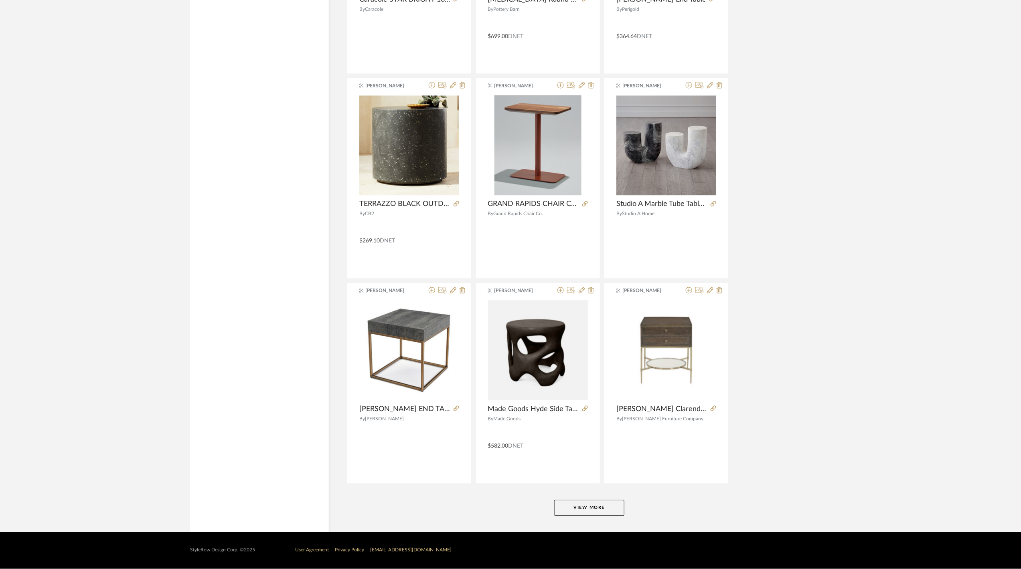
click at [605, 509] on button "View More" at bounding box center [589, 508] width 70 height 16
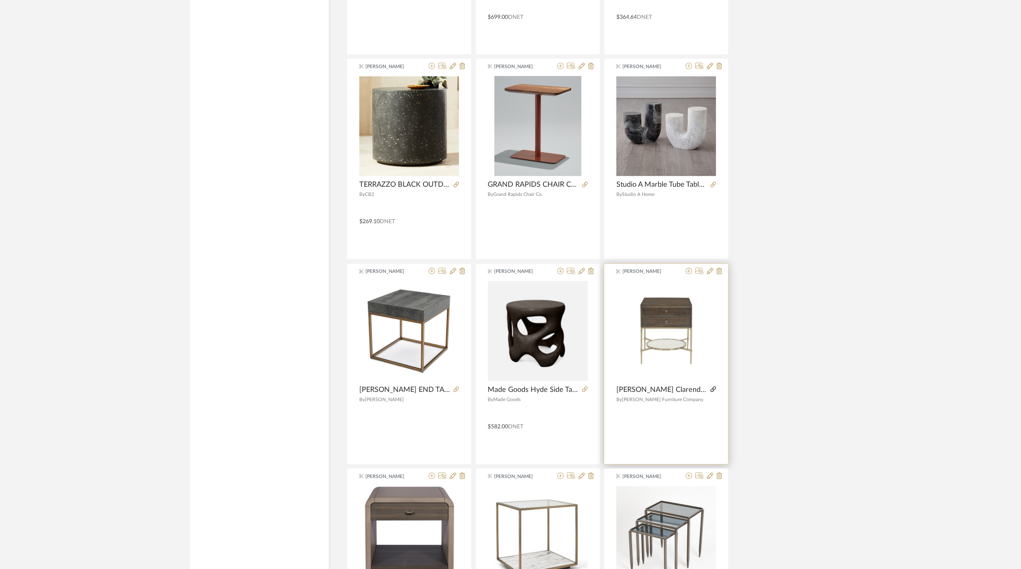
scroll to position [14540, 0]
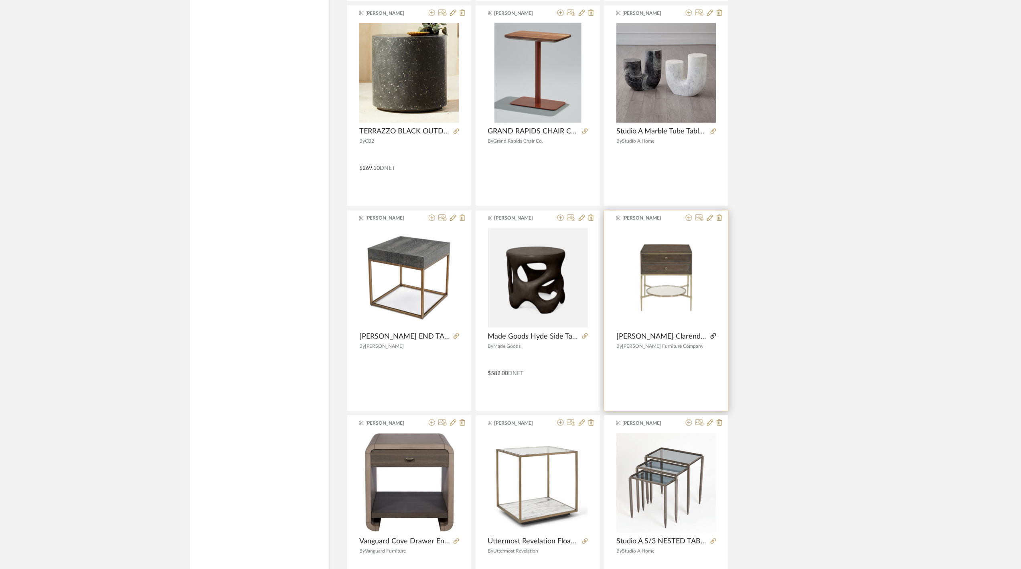
click at [713, 339] on icon at bounding box center [714, 337] width 6 height 6
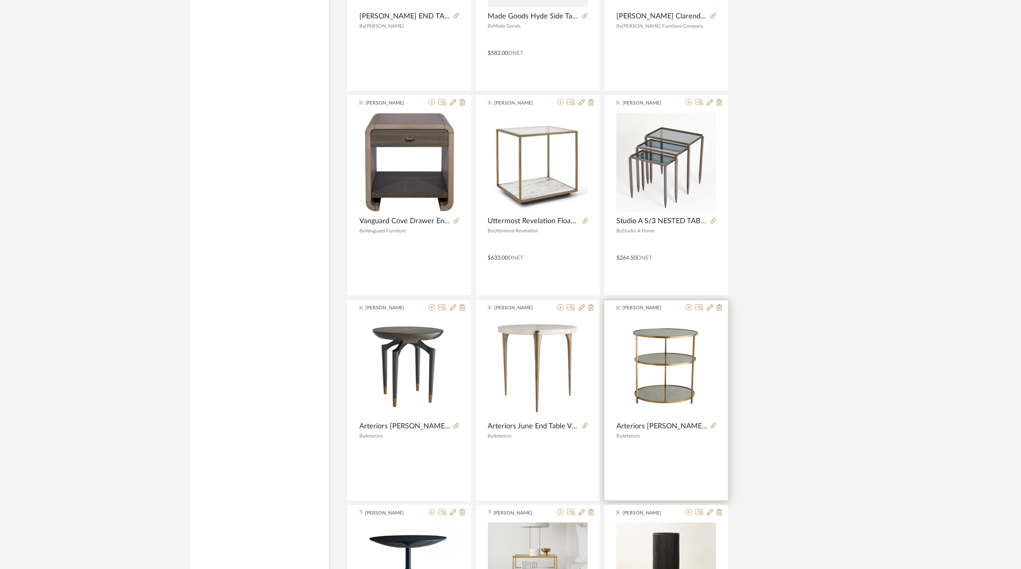
scroll to position [14914, 0]
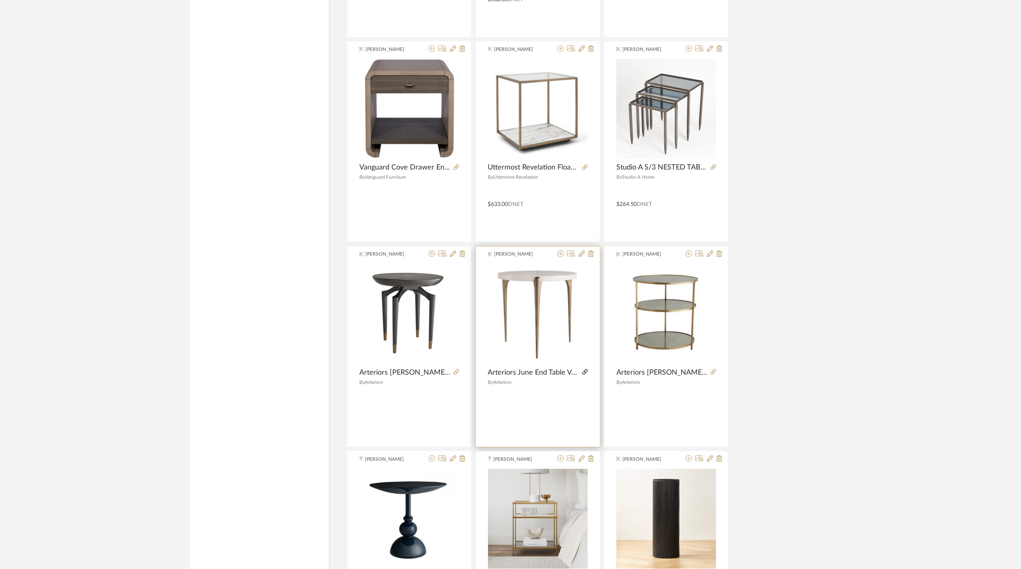
click at [582, 375] on icon at bounding box center [585, 372] width 6 height 6
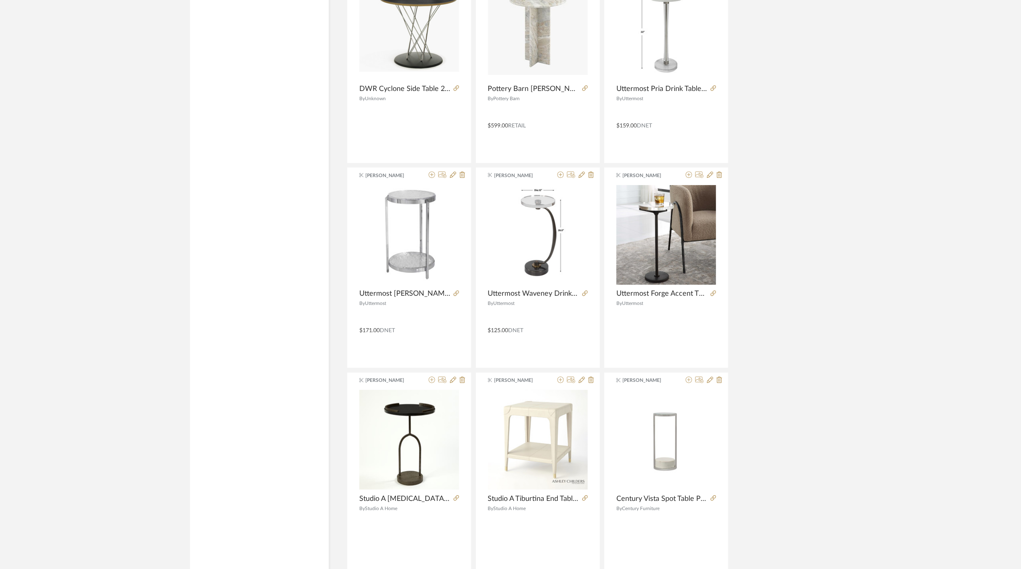
scroll to position [16950, 0]
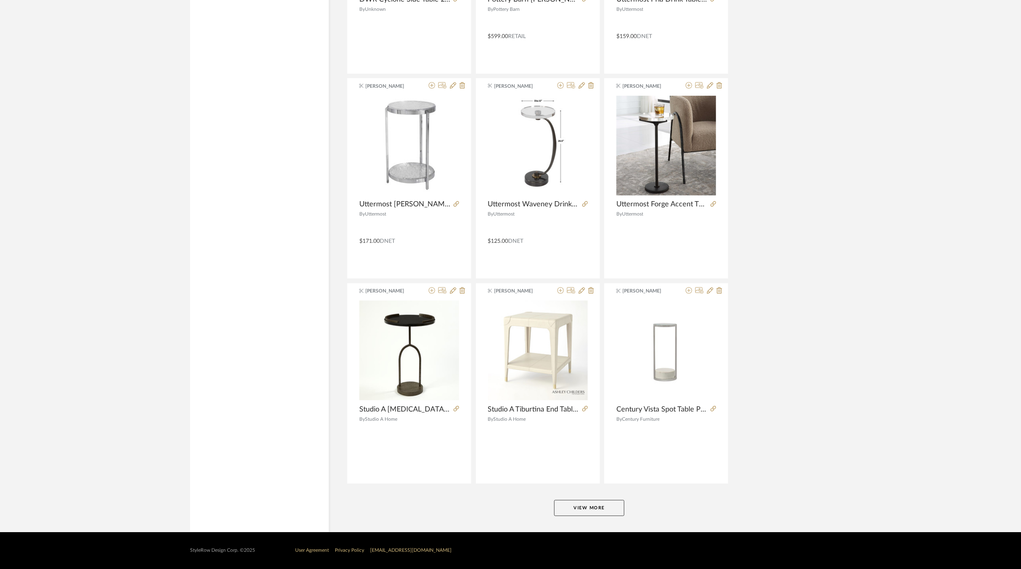
click at [600, 512] on button "View More" at bounding box center [589, 508] width 70 height 16
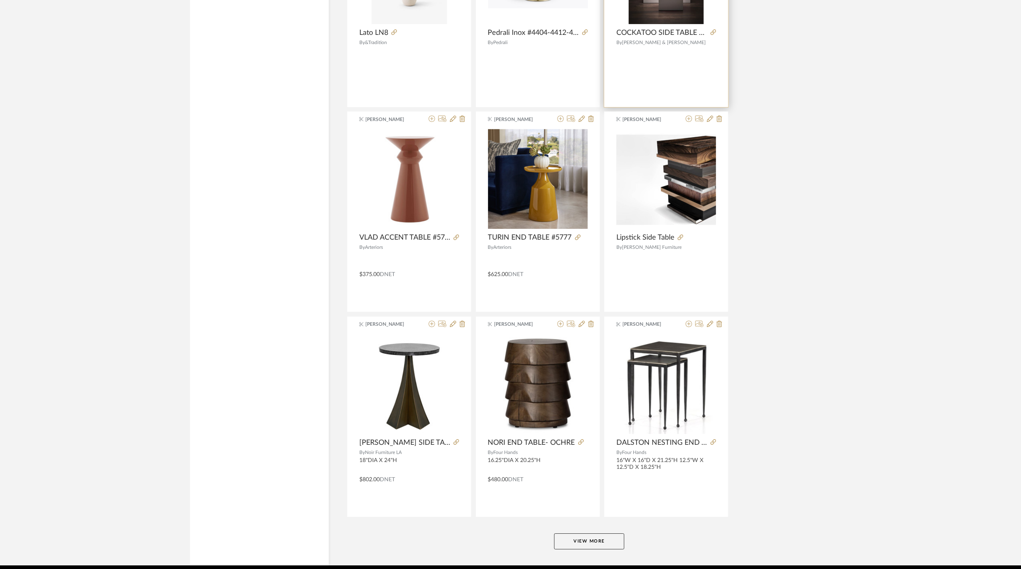
scroll to position [19410, 0]
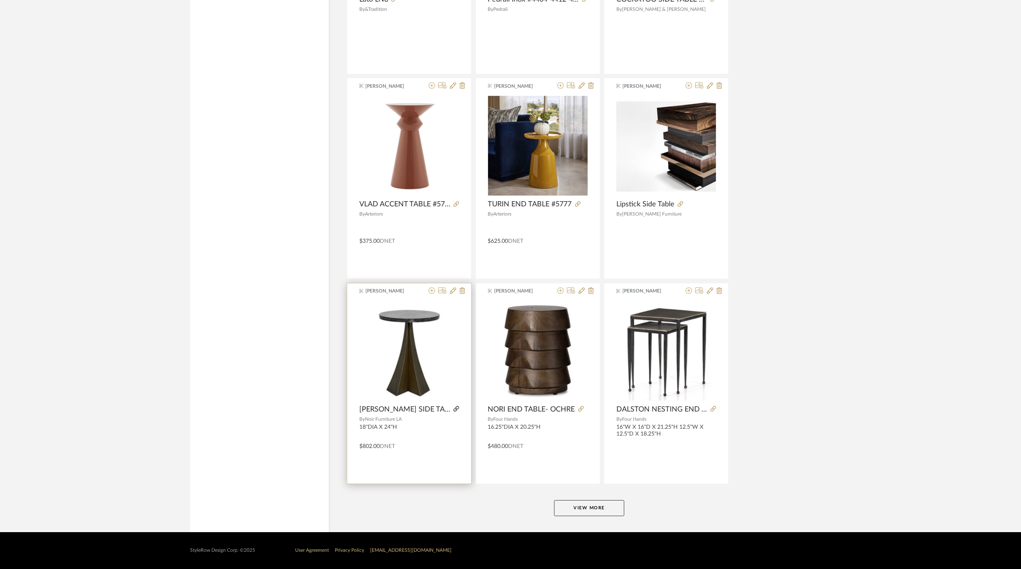
click at [458, 412] on icon at bounding box center [456, 409] width 6 height 6
click at [592, 510] on button "View More" at bounding box center [589, 508] width 70 height 16
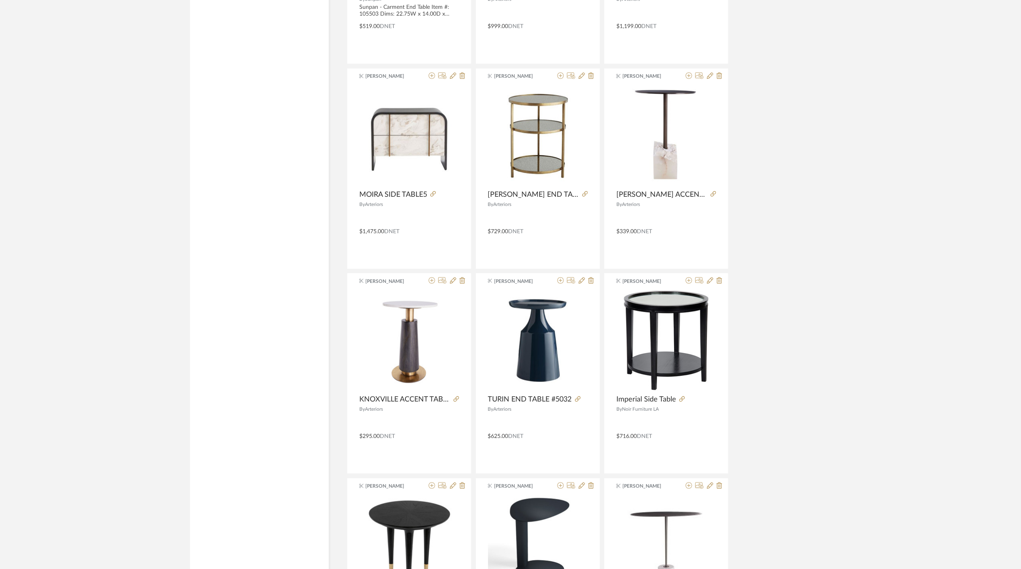
scroll to position [21879, 0]
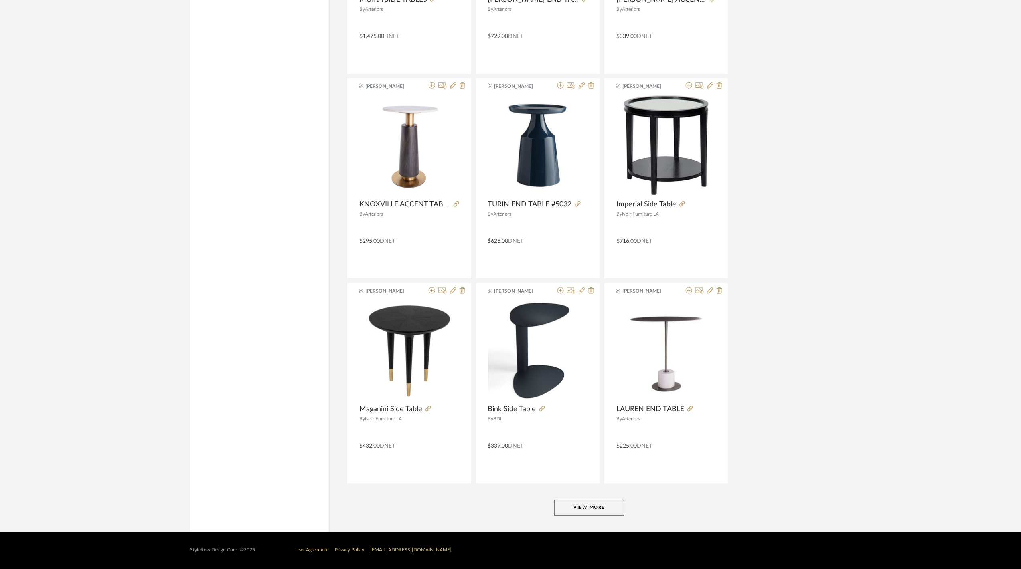
click at [573, 506] on button "View More" at bounding box center [589, 508] width 70 height 16
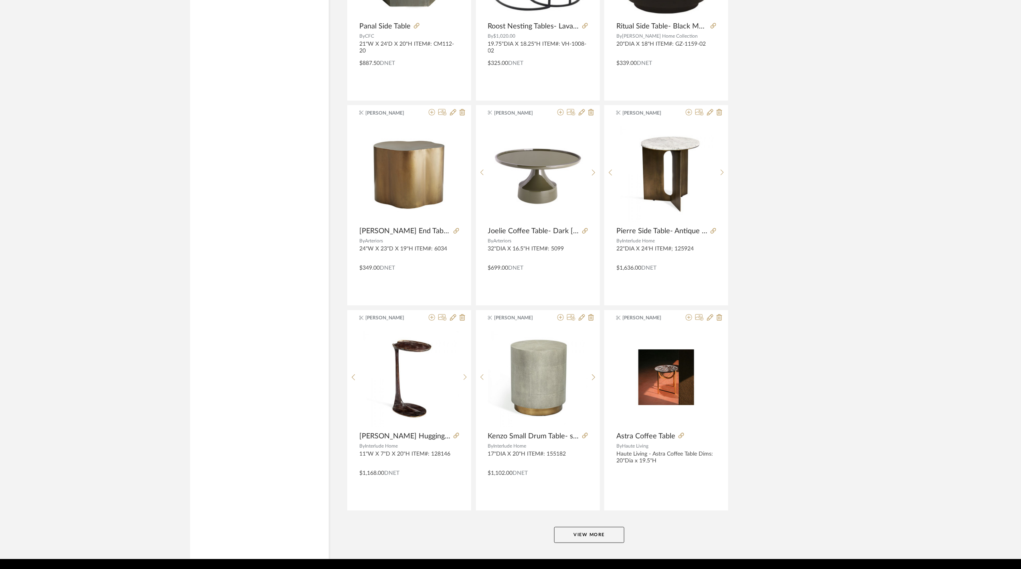
scroll to position [24339, 0]
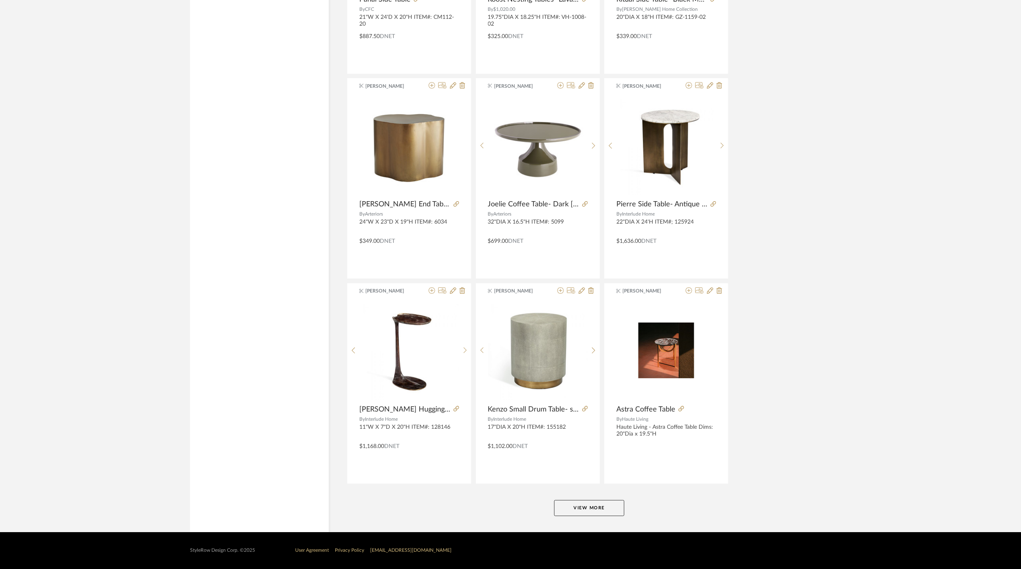
click at [593, 515] on button "View More" at bounding box center [589, 508] width 70 height 16
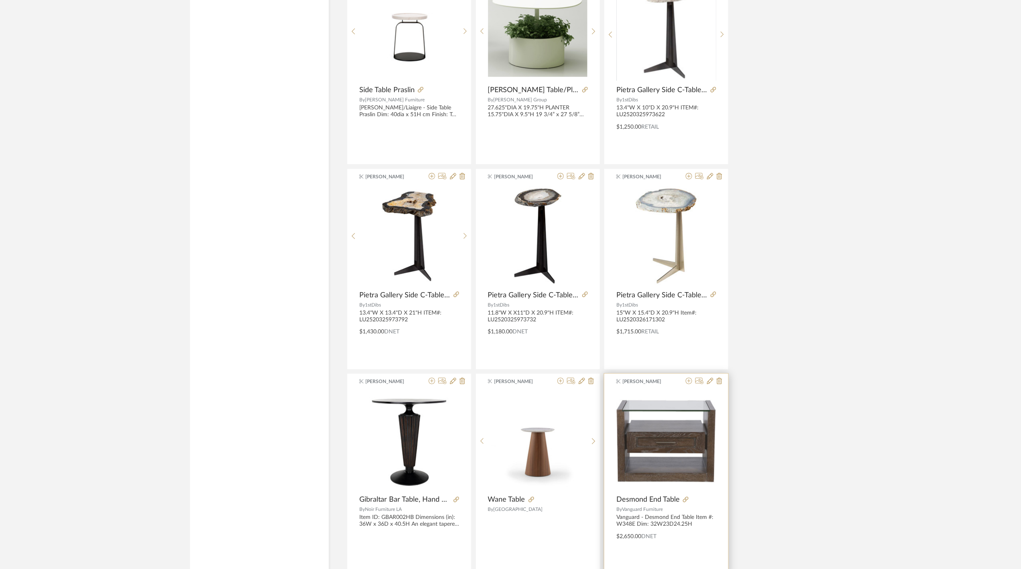
scroll to position [26798, 0]
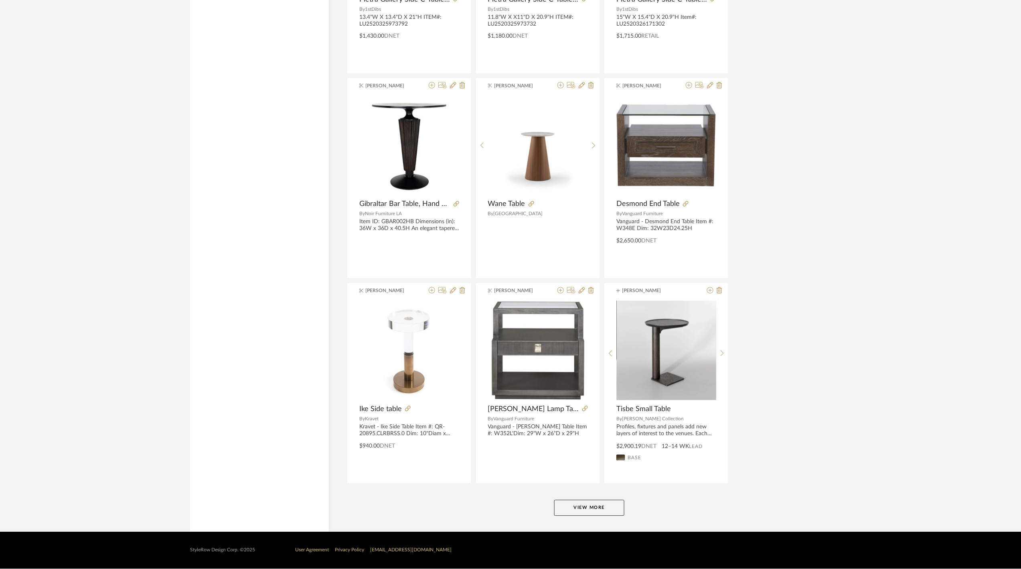
click at [599, 511] on button "View More" at bounding box center [589, 508] width 70 height 16
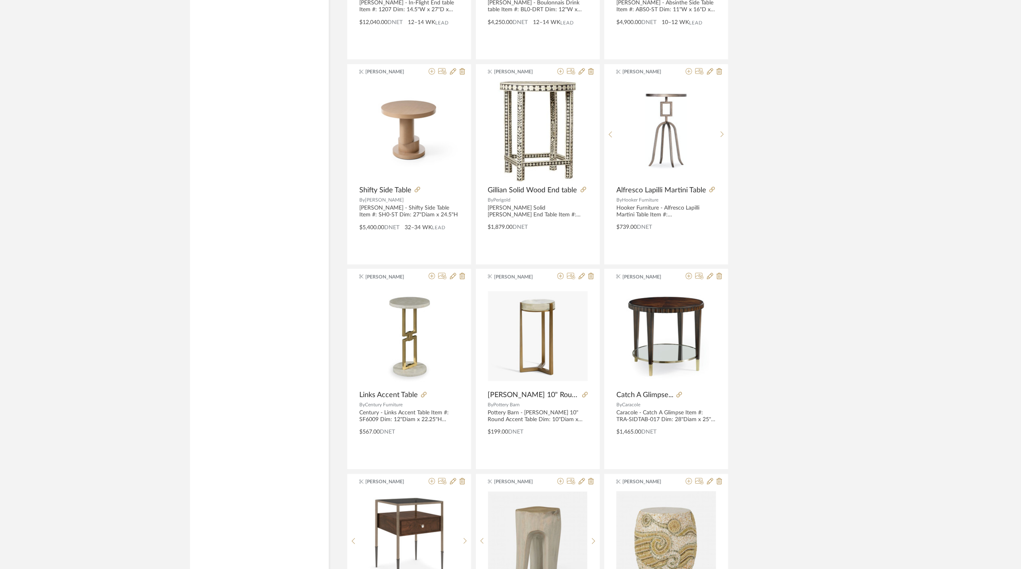
scroll to position [29272, 0]
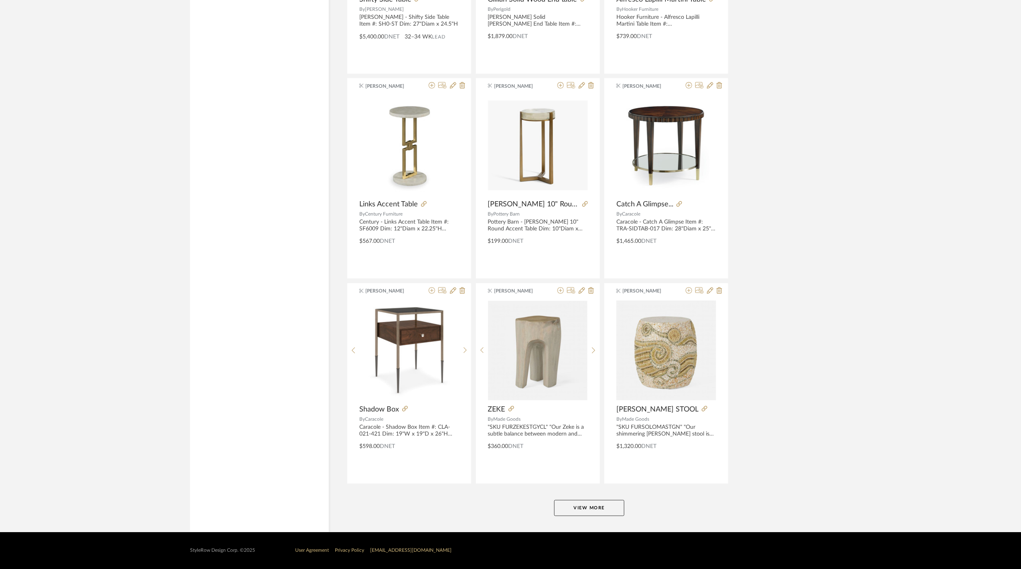
click at [606, 504] on button "View More" at bounding box center [589, 508] width 70 height 16
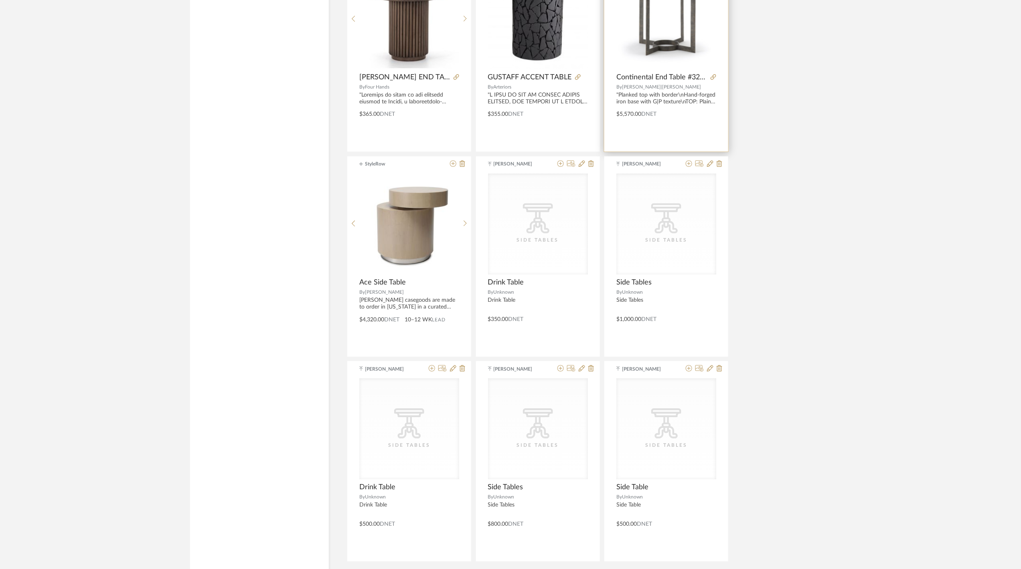
scroll to position [30074, 0]
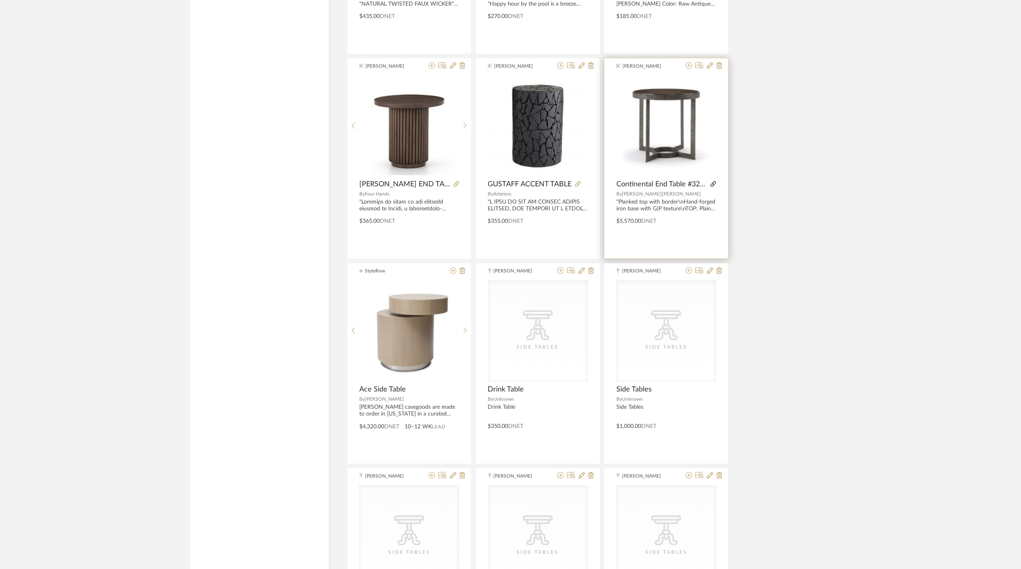
click at [713, 187] on icon at bounding box center [714, 184] width 6 height 6
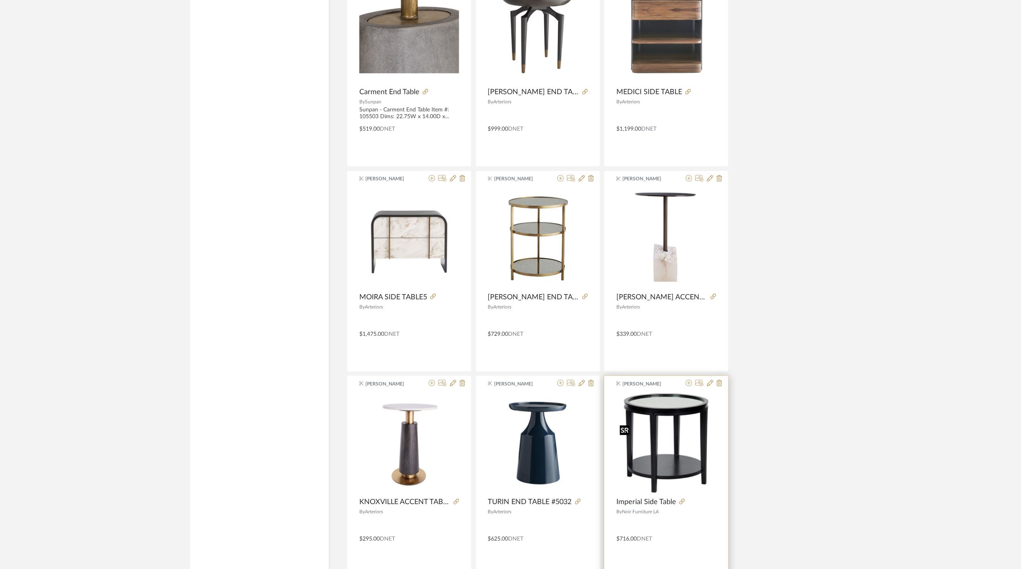
scroll to position [21499, 0]
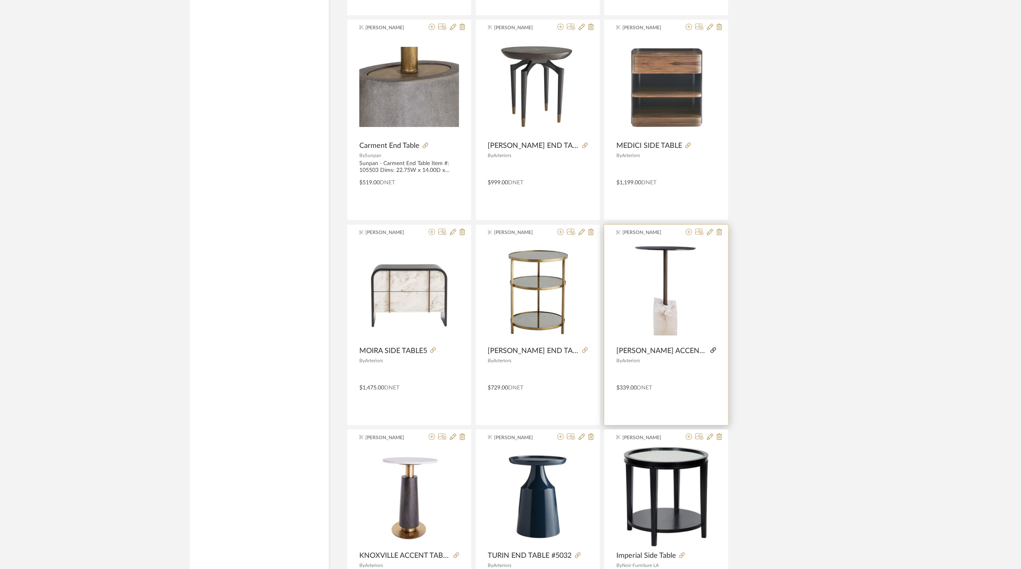
click at [711, 353] on icon at bounding box center [714, 351] width 6 height 6
